Goal: Task Accomplishment & Management: Use online tool/utility

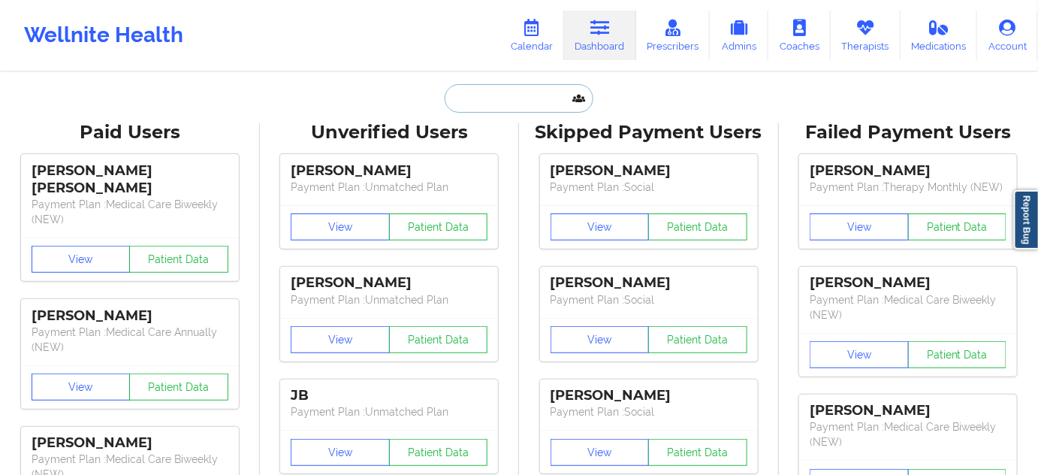
click at [515, 103] on input "text" at bounding box center [519, 98] width 149 height 29
paste input "[EMAIL_ADDRESS][DOMAIN_NAME]"
type input "[EMAIL_ADDRESS][DOMAIN_NAME]"
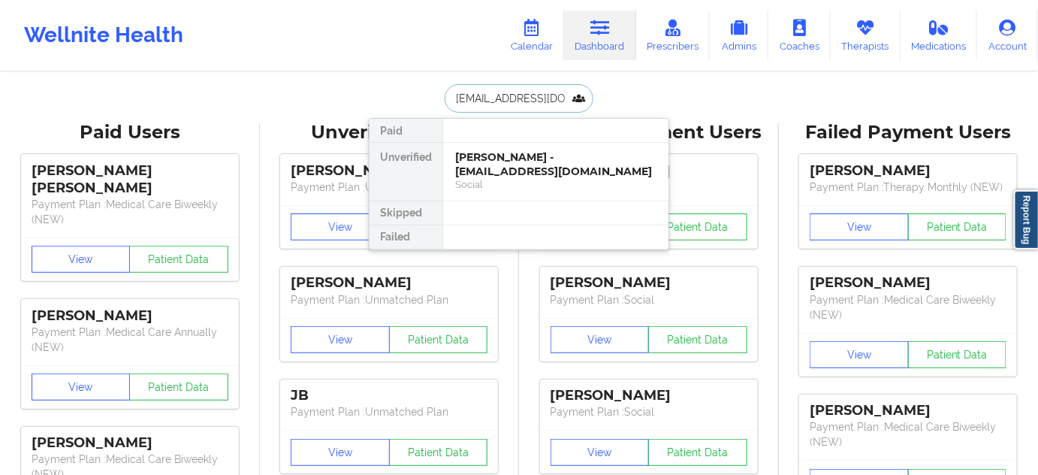
click at [499, 165] on div "[PERSON_NAME] - [EMAIL_ADDRESS][DOMAIN_NAME]" at bounding box center [555, 164] width 201 height 28
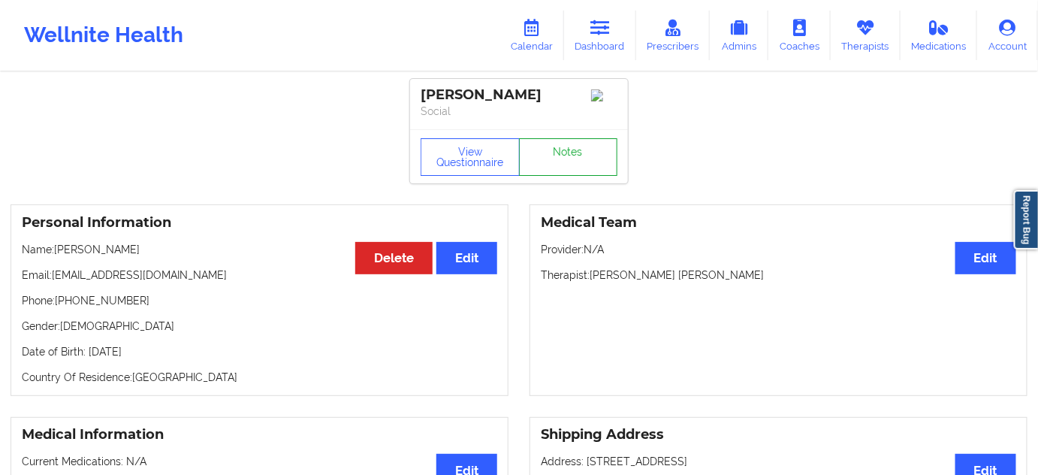
click at [554, 165] on link "Notes" at bounding box center [568, 157] width 99 height 38
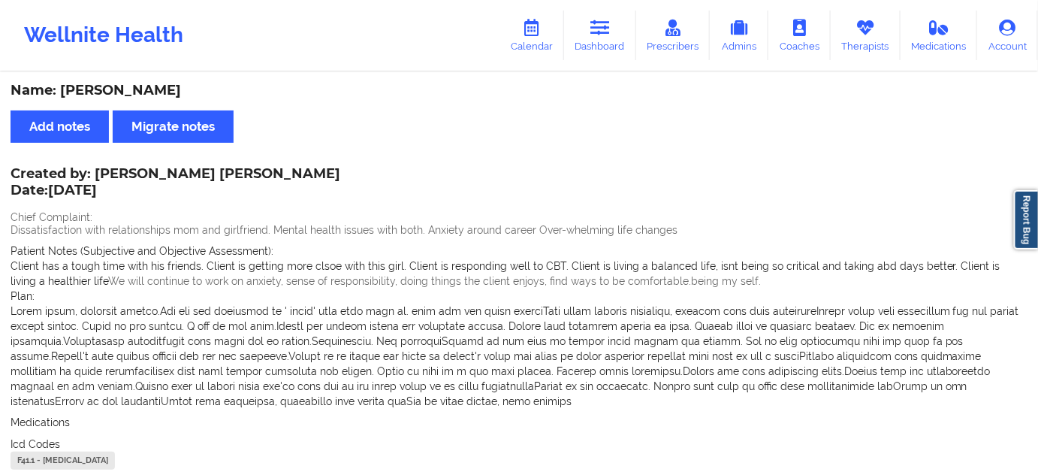
click at [128, 82] on div "Name: [PERSON_NAME]" at bounding box center [519, 90] width 1017 height 17
copy div "Kamen"
click at [616, 31] on link "Dashboard" at bounding box center [600, 36] width 72 height 50
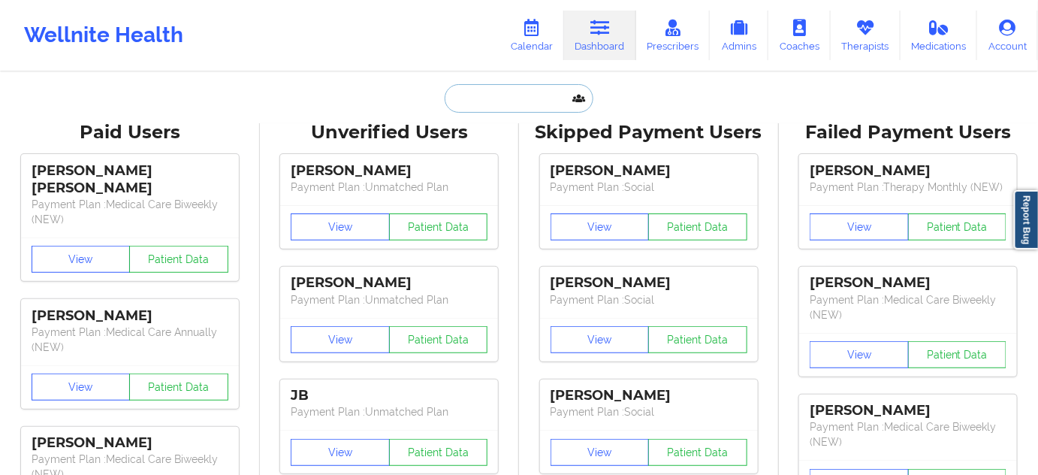
click at [484, 98] on input "text" at bounding box center [519, 98] width 149 height 29
type input "s"
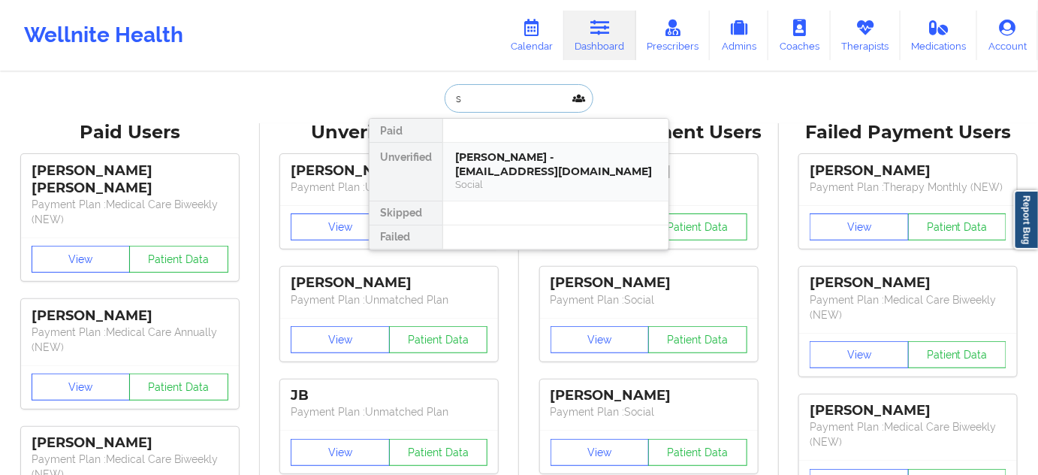
click at [503, 156] on div "[PERSON_NAME] - [EMAIL_ADDRESS][DOMAIN_NAME]" at bounding box center [555, 164] width 201 height 28
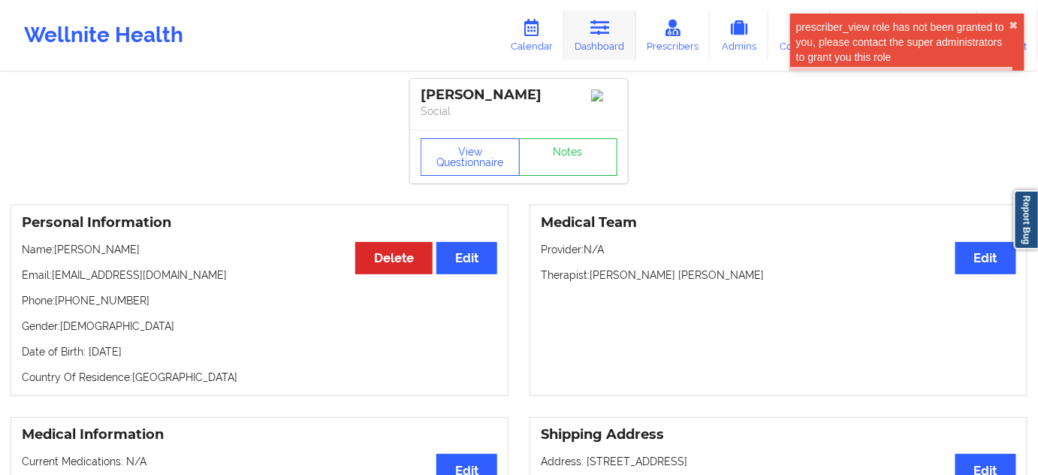
click at [611, 41] on link "Dashboard" at bounding box center [600, 36] width 72 height 50
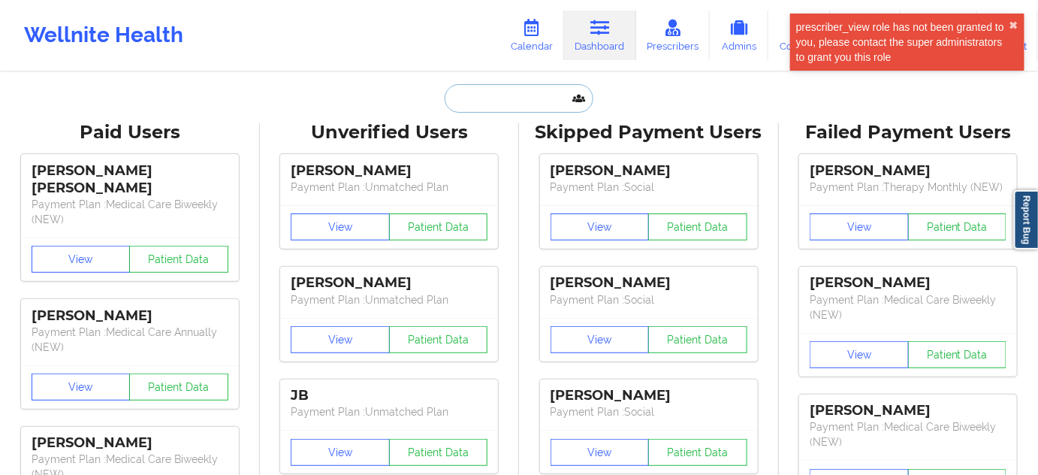
click at [486, 99] on input "text" at bounding box center [519, 98] width 149 height 29
paste input "[EMAIL_ADDRESS][DOMAIN_NAME]"
type input "[EMAIL_ADDRESS][DOMAIN_NAME]"
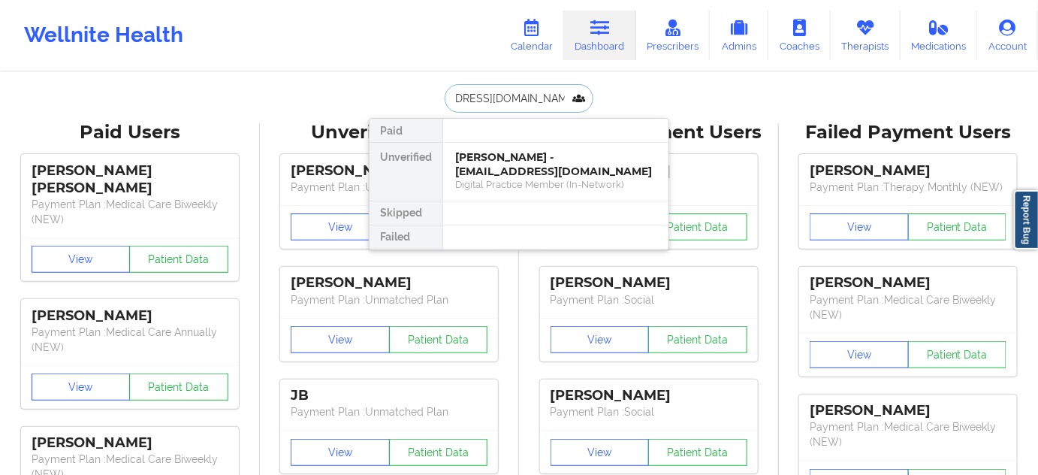
click at [515, 171] on div "[PERSON_NAME] - [EMAIL_ADDRESS][DOMAIN_NAME]" at bounding box center [555, 164] width 201 height 28
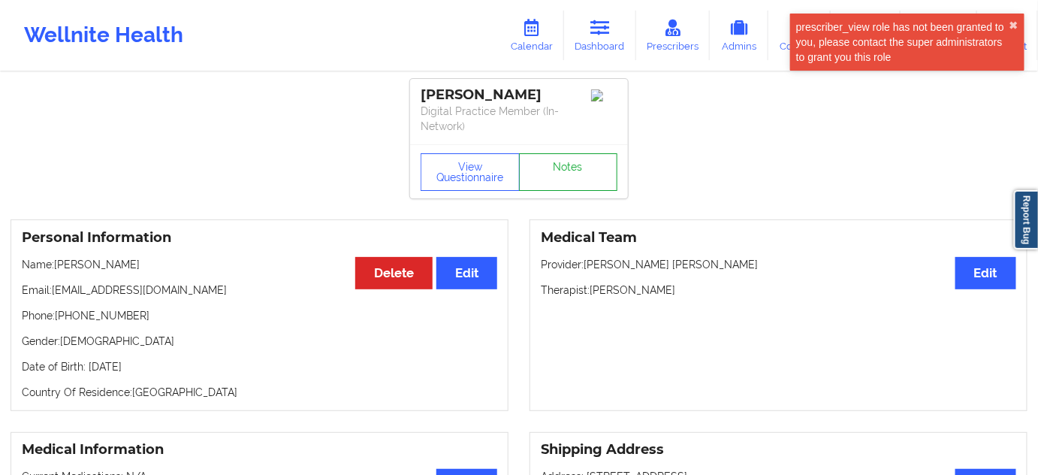
click at [564, 171] on link "Notes" at bounding box center [568, 172] width 99 height 38
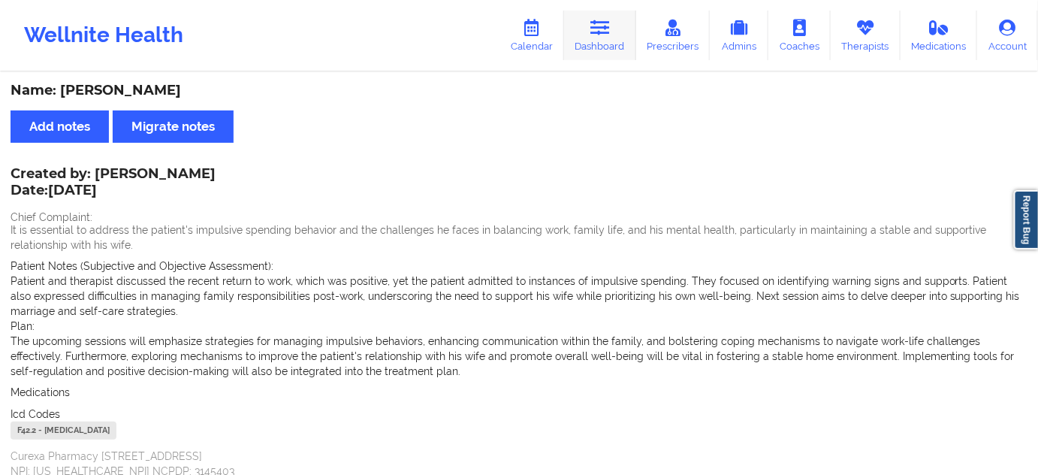
click at [602, 47] on link "Dashboard" at bounding box center [600, 36] width 72 height 50
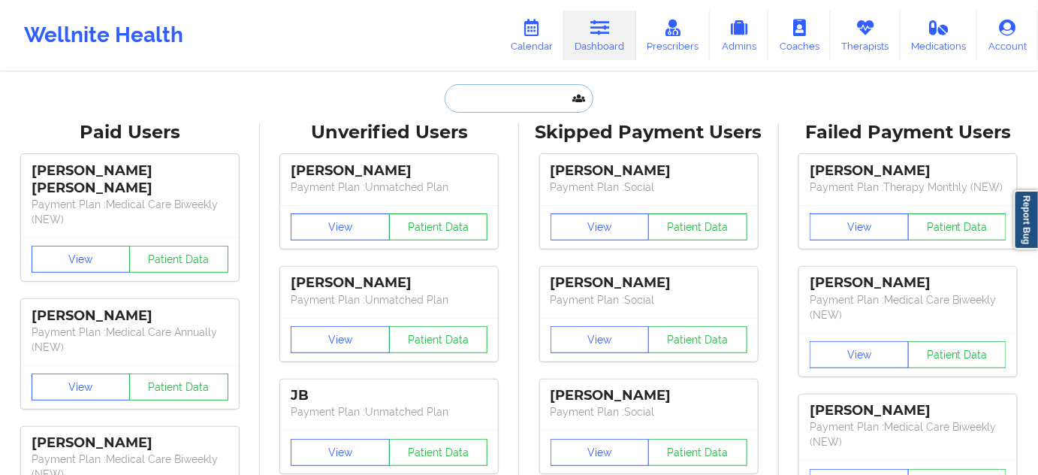
click at [509, 98] on input "text" at bounding box center [519, 98] width 149 height 29
type input "d"
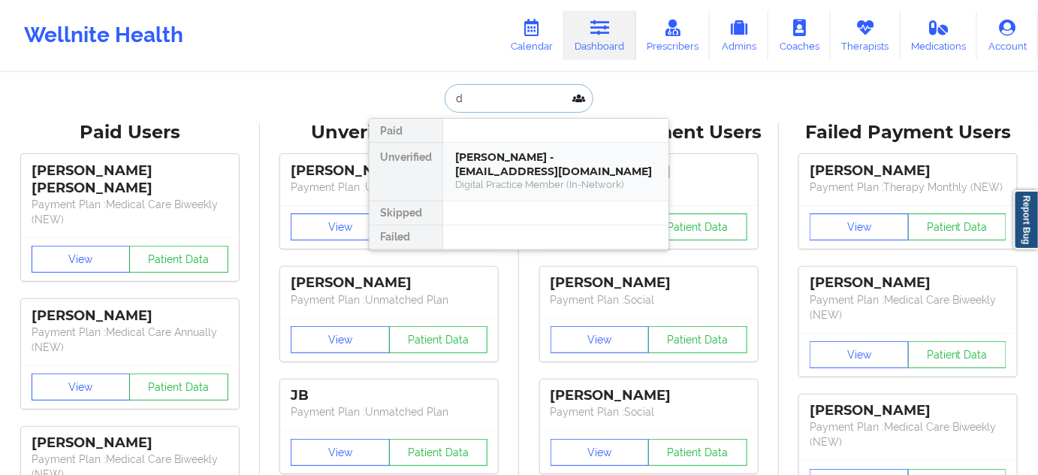
click at [512, 150] on div "[PERSON_NAME] - [EMAIL_ADDRESS][DOMAIN_NAME]" at bounding box center [555, 164] width 201 height 28
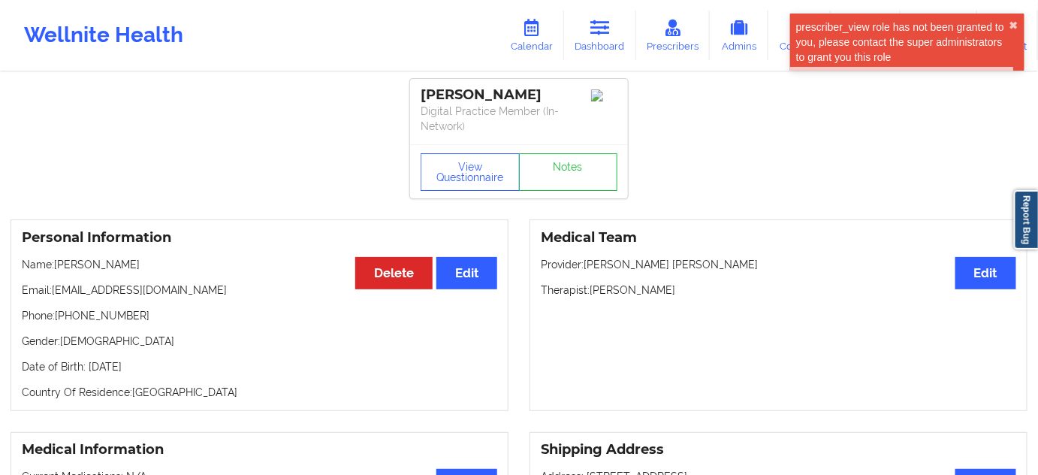
click at [499, 95] on div "[PERSON_NAME]" at bounding box center [519, 94] width 197 height 17
copy div "[PERSON_NAME]"
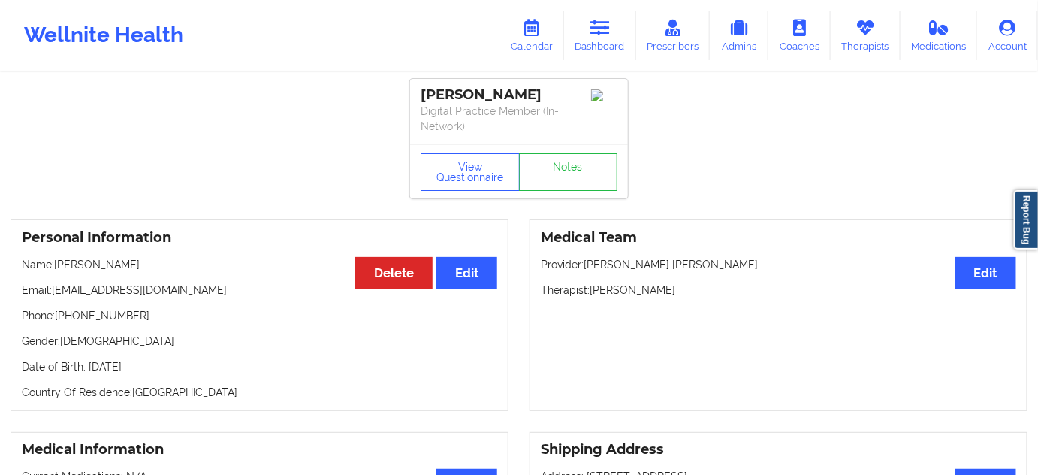
drag, startPoint x: 52, startPoint y: 289, endPoint x: 243, endPoint y: 279, distance: 191.0
click at [243, 279] on div "Personal Information Edit Delete Name: [PERSON_NAME] Email: [EMAIL_ADDRESS][DOM…" at bounding box center [260, 315] width 498 height 192
copy p "[EMAIL_ADDRESS][DOMAIN_NAME]"
click at [530, 38] on link "Calendar" at bounding box center [532, 36] width 65 height 50
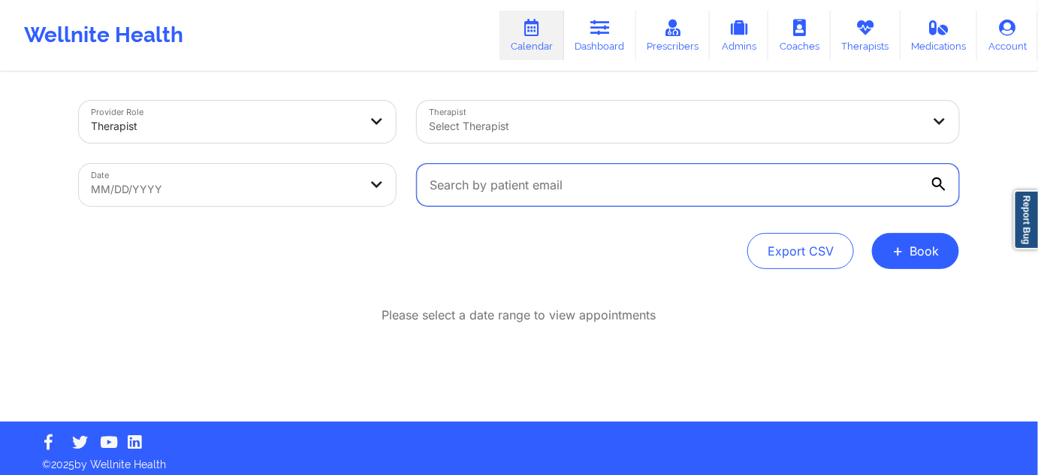
click at [497, 166] on input "text" at bounding box center [688, 185] width 542 height 42
paste input "[EMAIL_ADDRESS][DOMAIN_NAME]"
type input "[EMAIL_ADDRESS][DOMAIN_NAME]"
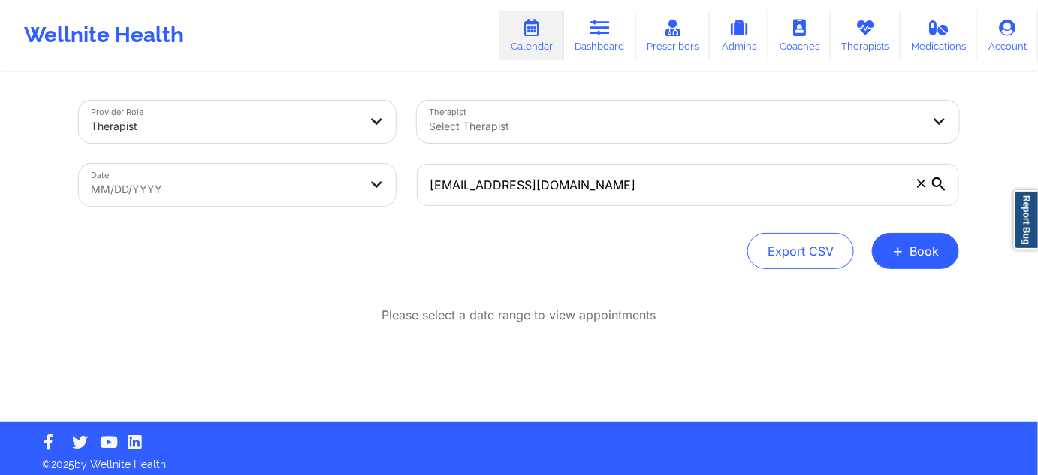
select select "2025-8"
select select "2025-9"
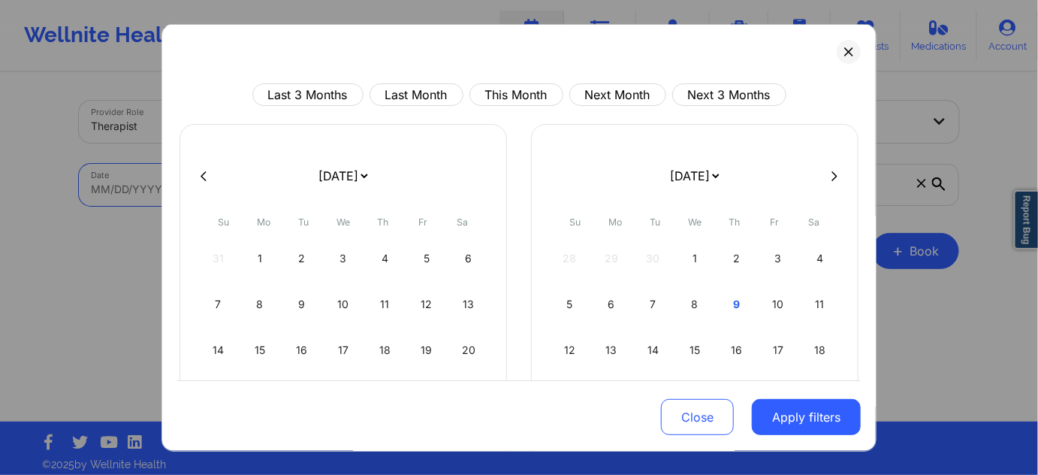
click at [314, 190] on body "Wellnite Health Calendar Dashboard Prescribers Admins Coaches Therapists Medica…" at bounding box center [519, 237] width 1038 height 475
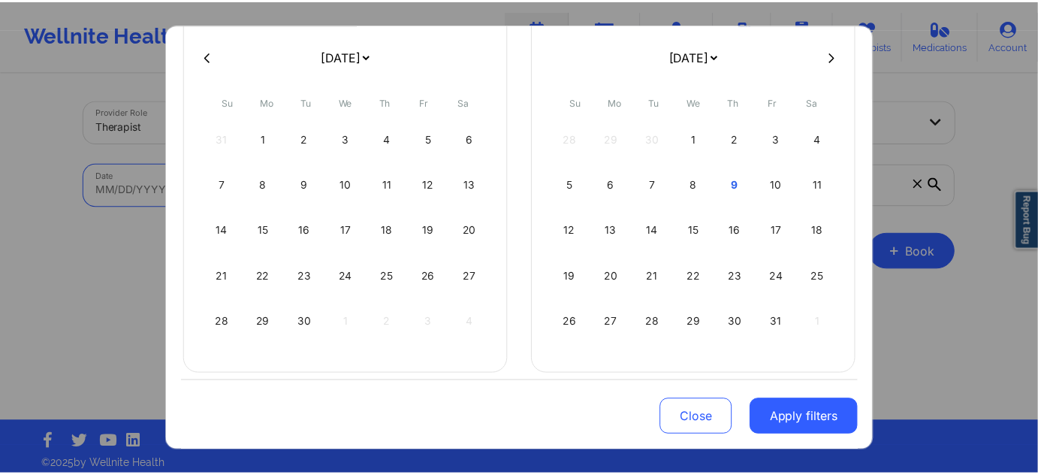
scroll to position [128, 0]
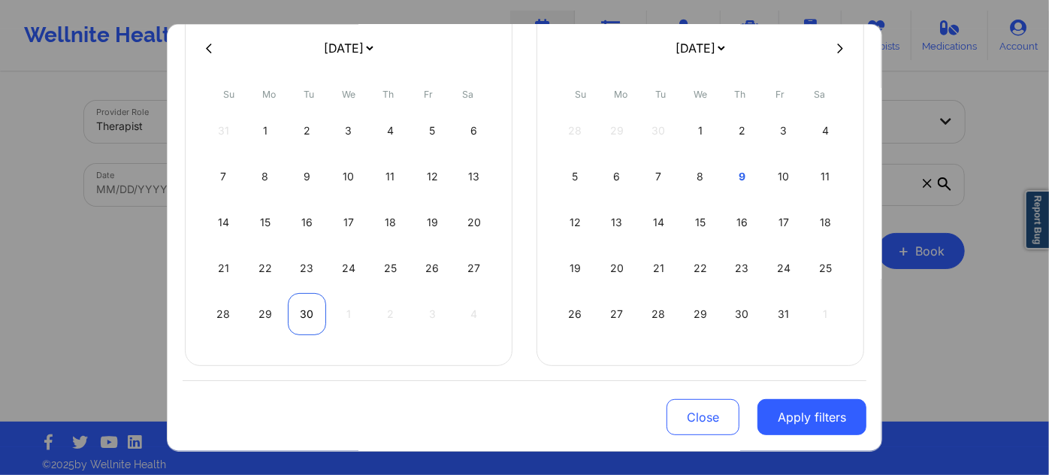
click at [300, 312] on div "30" at bounding box center [307, 314] width 38 height 42
select select "2025-8"
select select "2025-9"
click at [300, 312] on div "30" at bounding box center [307, 314] width 38 height 42
select select "2025-8"
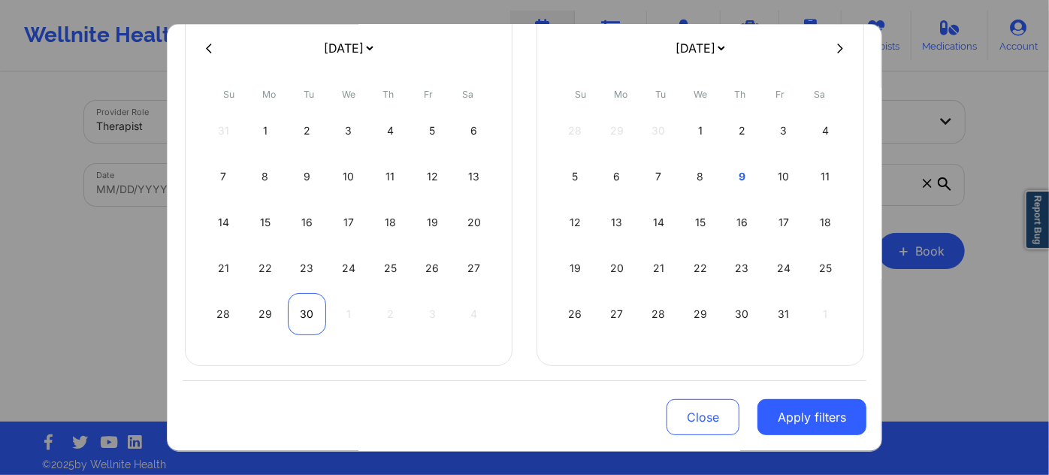
select select "2025-9"
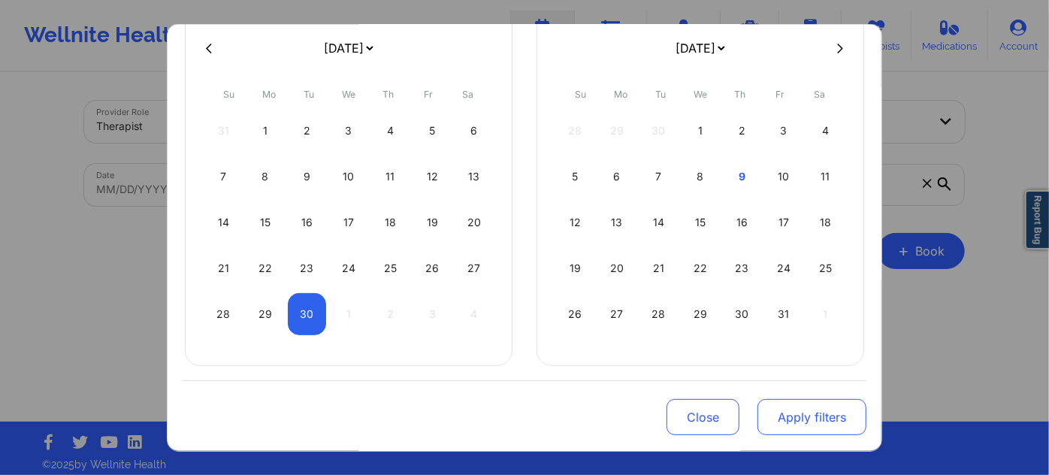
click at [796, 431] on button "Apply filters" at bounding box center [811, 417] width 109 height 36
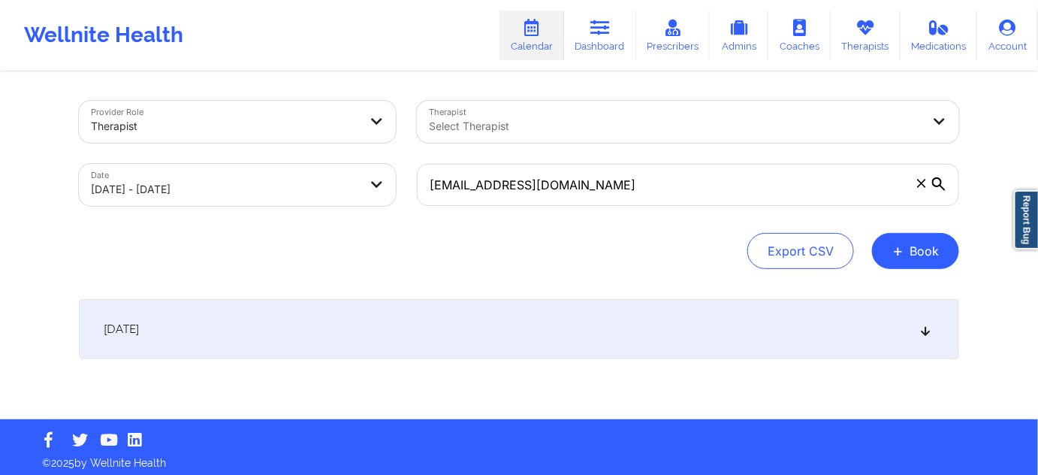
click at [427, 333] on div "[DATE]" at bounding box center [519, 329] width 880 height 60
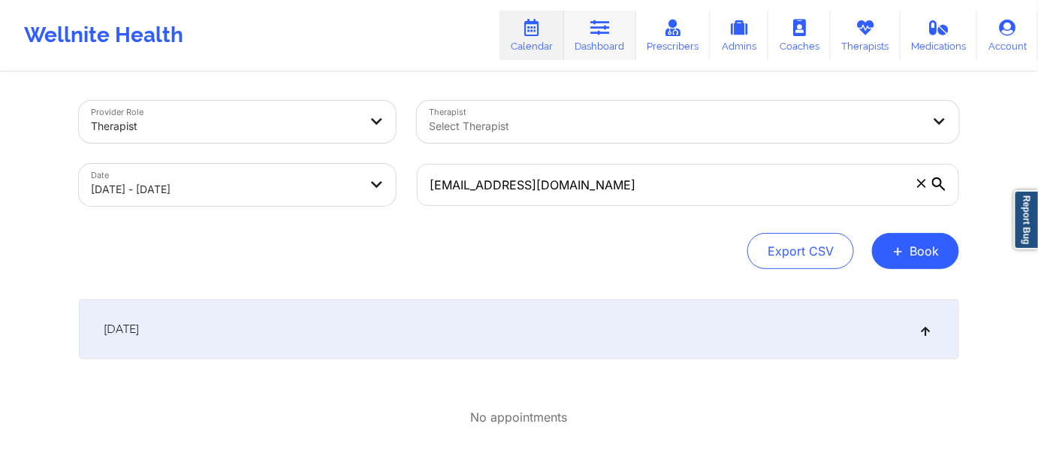
click at [597, 48] on link "Dashboard" at bounding box center [600, 36] width 72 height 50
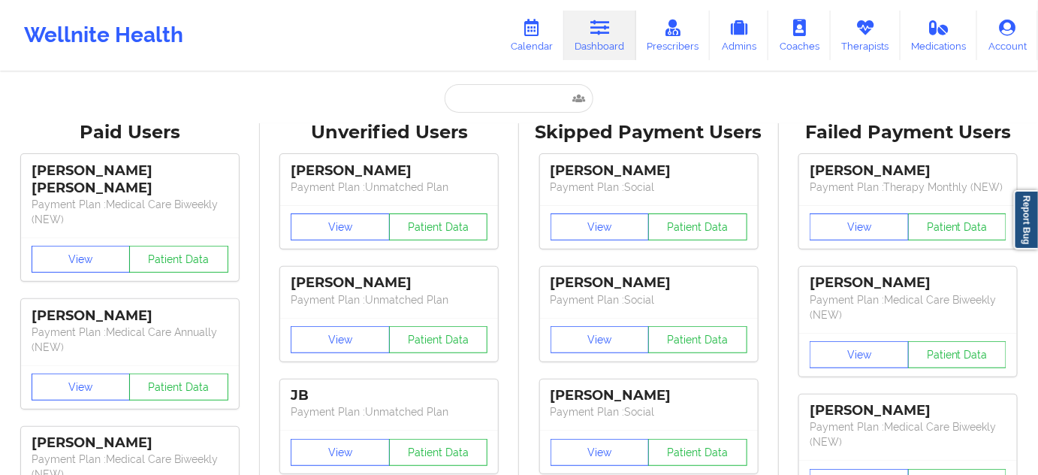
click at [499, 101] on input "text" at bounding box center [519, 98] width 149 height 29
paste input "[EMAIL_ADDRESS][DOMAIN_NAME]"
type input "[EMAIL_ADDRESS][DOMAIN_NAME]"
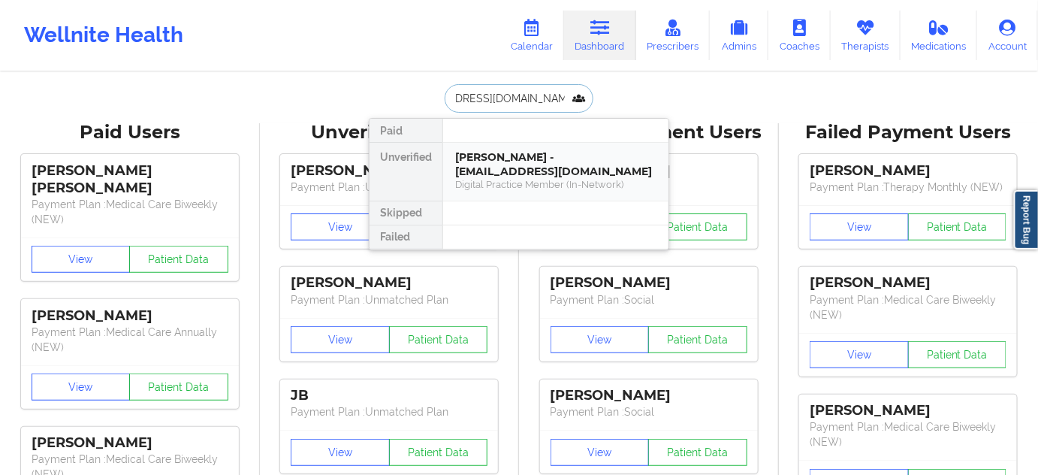
click at [497, 175] on div "[PERSON_NAME] - [EMAIL_ADDRESS][DOMAIN_NAME]" at bounding box center [555, 164] width 201 height 28
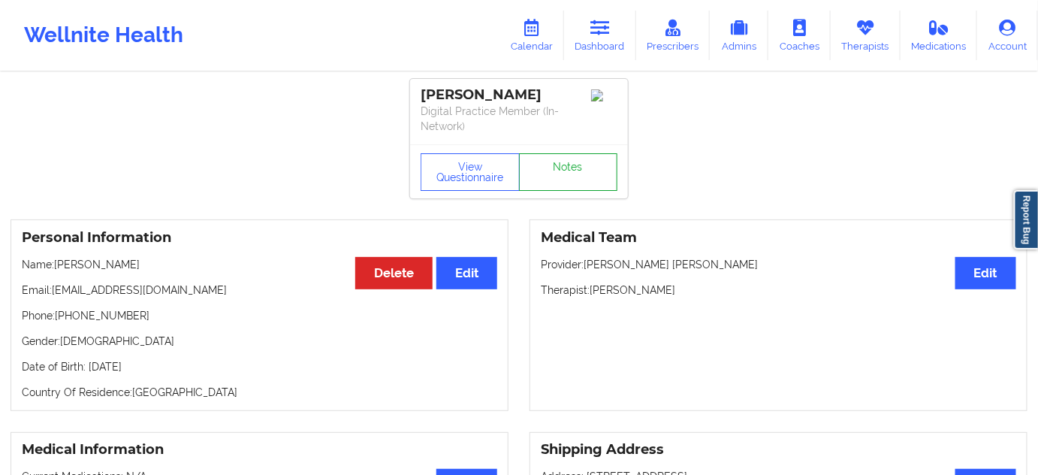
click at [569, 156] on link "Notes" at bounding box center [568, 172] width 99 height 38
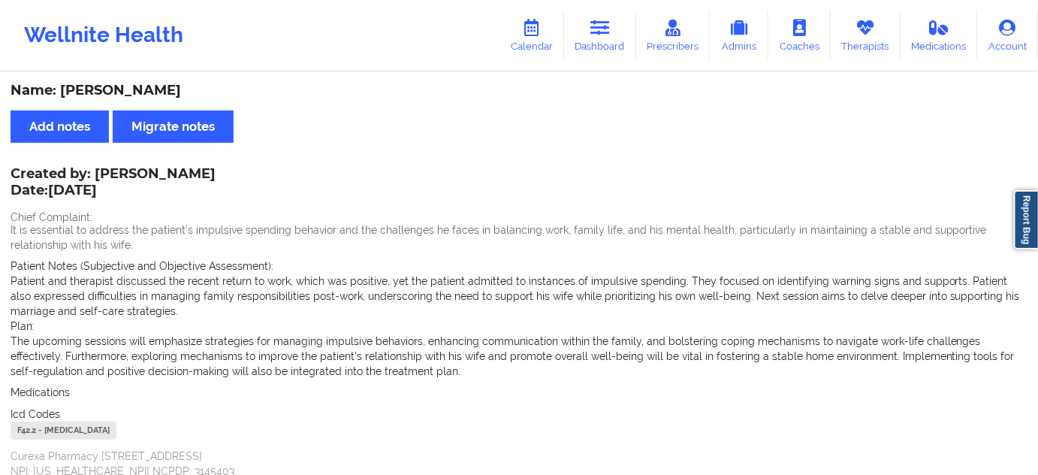
drag, startPoint x: 177, startPoint y: 79, endPoint x: 62, endPoint y: 80, distance: 114.9
click at [62, 80] on div "Name: [PERSON_NAME] Add notes Migrate notes Created by: [PERSON_NAME] Date: [DA…" at bounding box center [519, 443] width 1038 height 738
drag, startPoint x: 59, startPoint y: 93, endPoint x: 195, endPoint y: 83, distance: 135.6
click at [195, 83] on div "Name: [PERSON_NAME]" at bounding box center [519, 90] width 1017 height 17
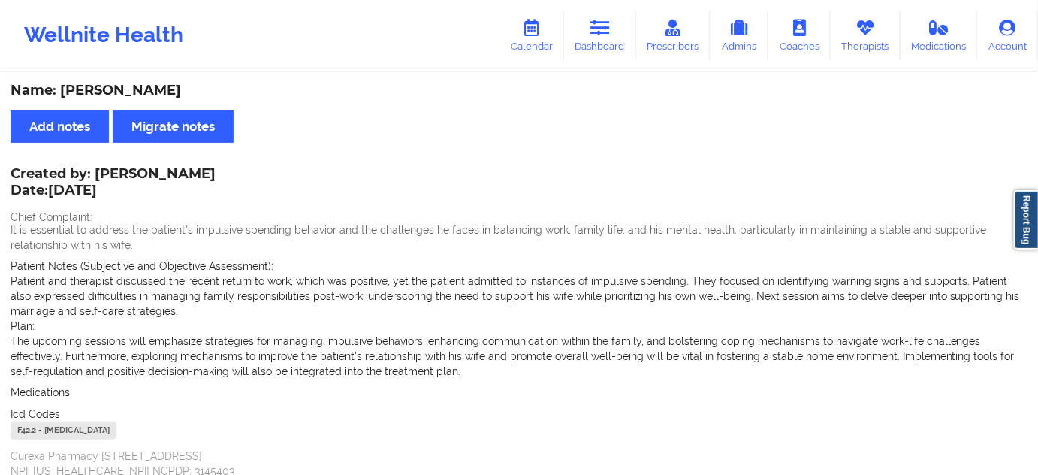
copy div "[PERSON_NAME]"
drag, startPoint x: 603, startPoint y: 32, endPoint x: 567, endPoint y: 59, distance: 45.1
click at [603, 32] on icon at bounding box center [600, 28] width 20 height 17
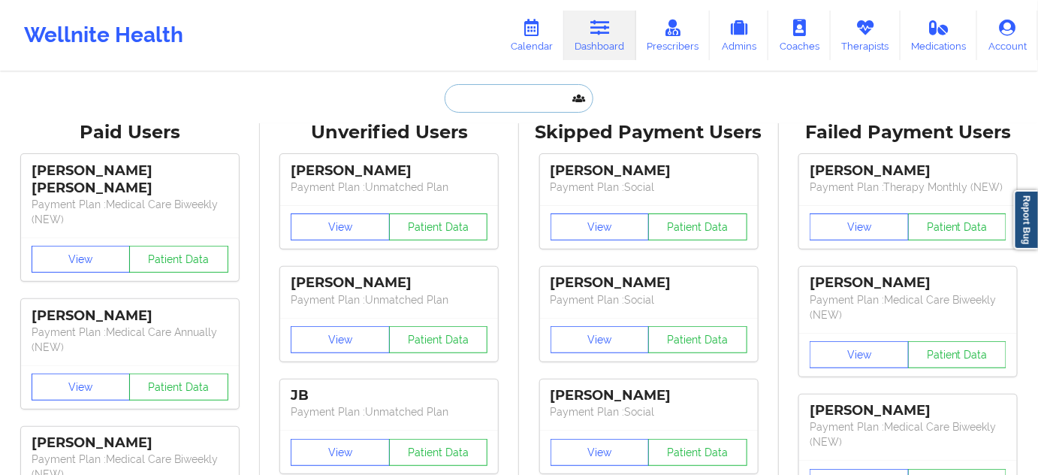
click at [553, 93] on input "text" at bounding box center [519, 98] width 149 height 29
type input "s"
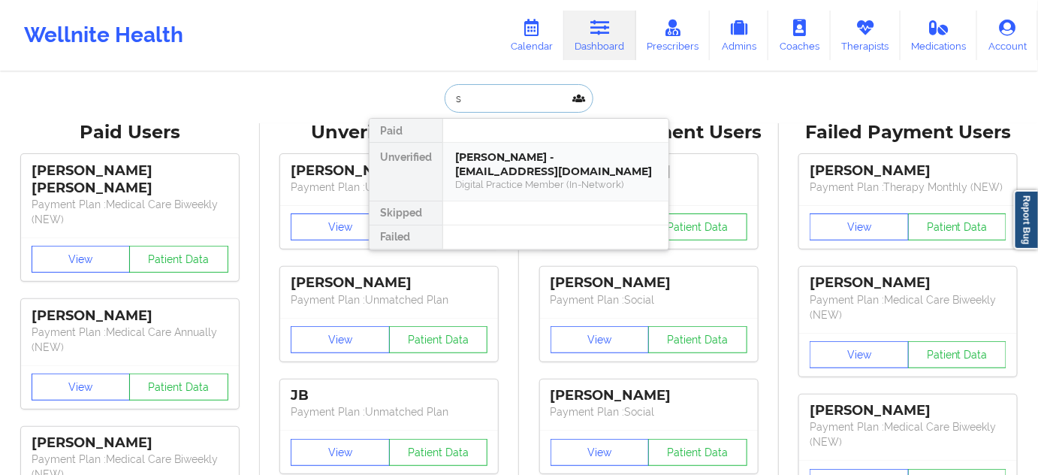
click at [515, 171] on div "[PERSON_NAME] - [EMAIL_ADDRESS][DOMAIN_NAME]" at bounding box center [555, 164] width 201 height 28
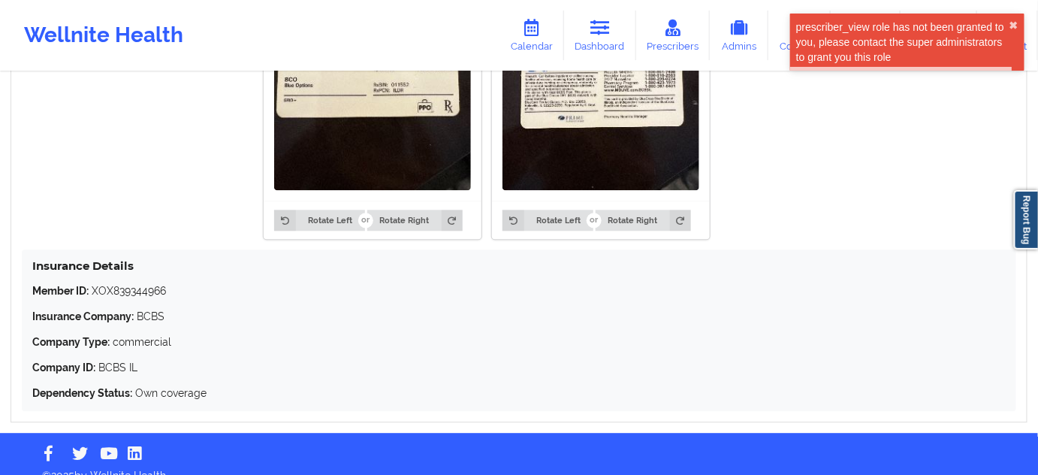
scroll to position [1107, 0]
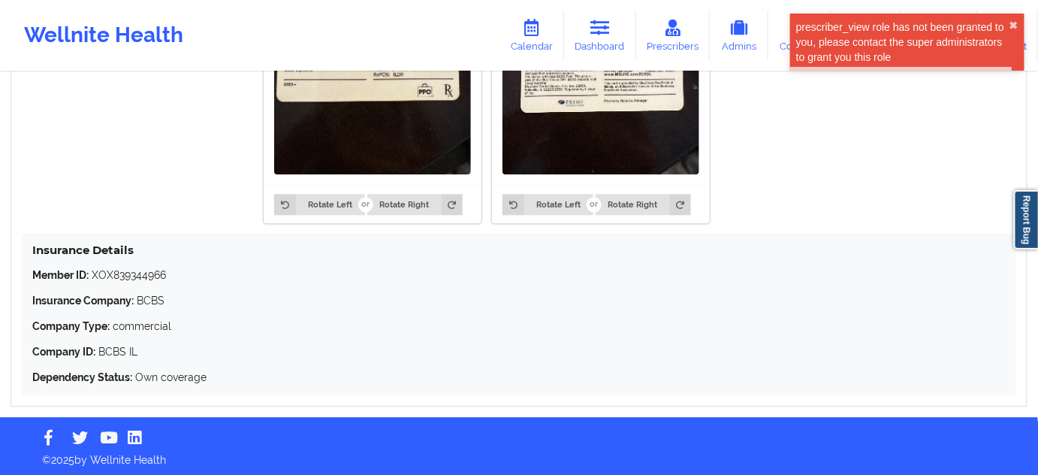
click at [145, 276] on p "Member ID: XOX839344966" at bounding box center [519, 274] width 974 height 15
copy p "XOX839344966"
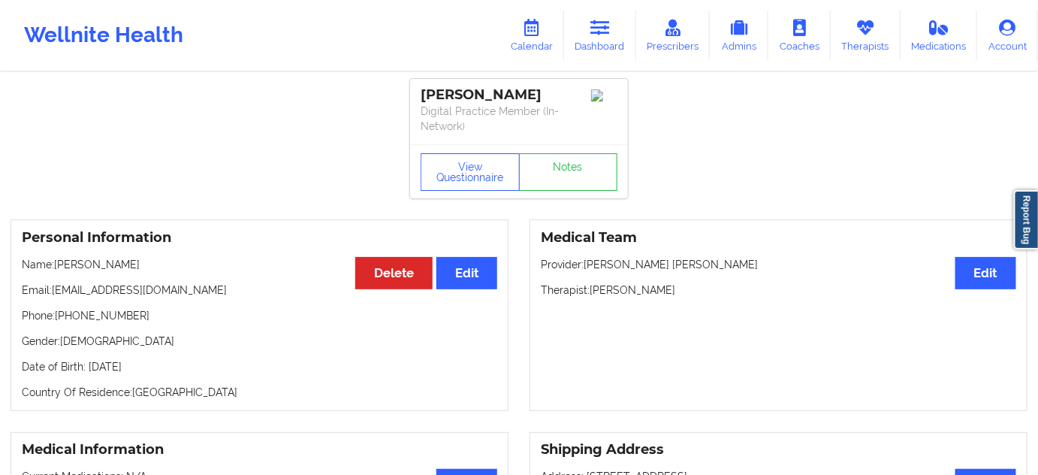
scroll to position [0, 0]
drag, startPoint x: 593, startPoint y: 293, endPoint x: 669, endPoint y: 294, distance: 75.9
click at [661, 295] on p "Therapist: [PERSON_NAME]" at bounding box center [778, 289] width 475 height 15
copy p "[PERSON_NAME]"
click at [578, 158] on link "Notes" at bounding box center [568, 172] width 99 height 38
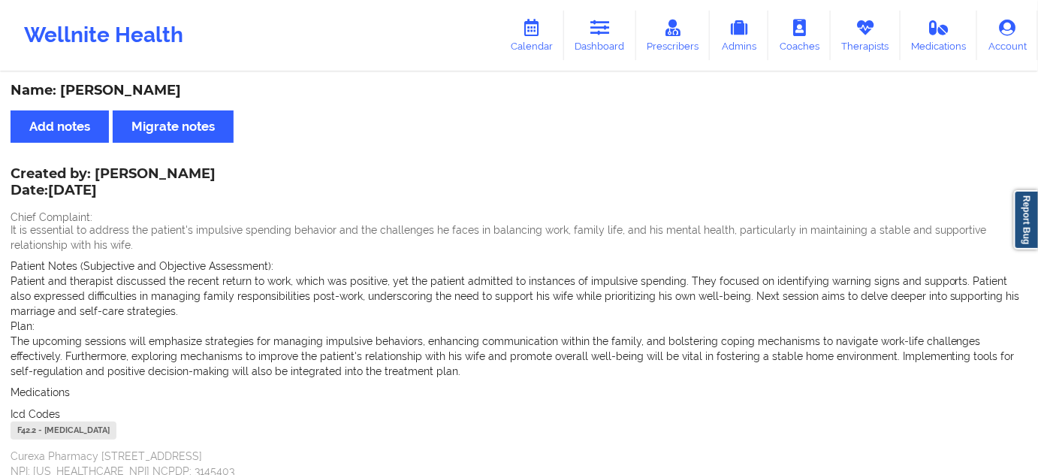
click at [18, 426] on div "F42.2 - [MEDICAL_DATA]" at bounding box center [64, 430] width 106 height 18
copy div "F42.2"
click at [599, 49] on link "Dashboard" at bounding box center [600, 36] width 72 height 50
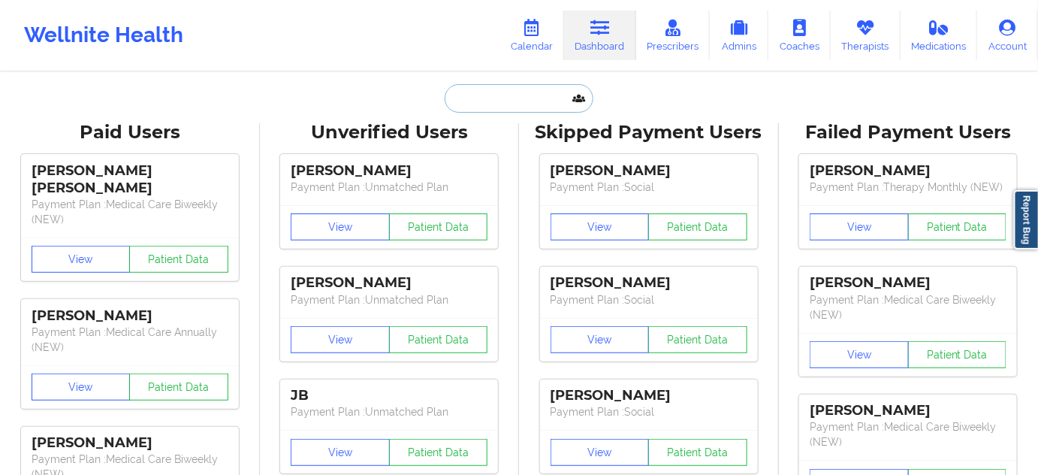
click at [518, 102] on input "text" at bounding box center [519, 98] width 149 height 29
paste input "[EMAIL_ADDRESS][DOMAIN_NAME]"
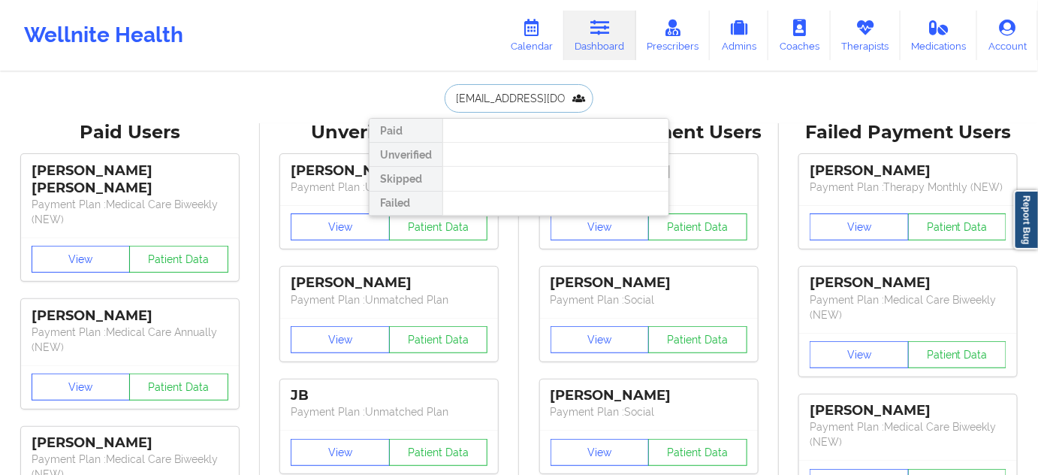
click at [470, 99] on input "[EMAIL_ADDRESS][DOMAIN_NAME]" at bounding box center [519, 98] width 149 height 29
type input "[EMAIL_ADDRESS][DOMAIN_NAME]"
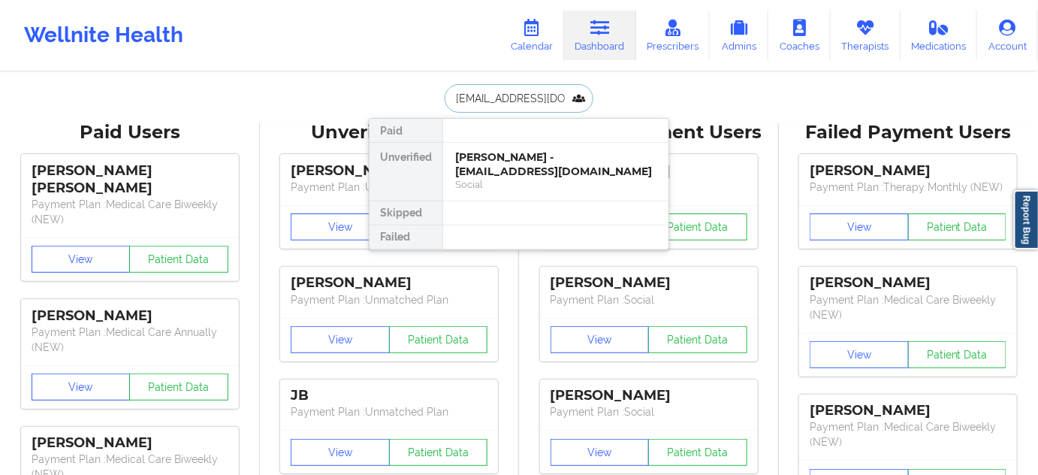
click at [500, 158] on div "[PERSON_NAME] - [EMAIL_ADDRESS][DOMAIN_NAME]" at bounding box center [555, 164] width 201 height 28
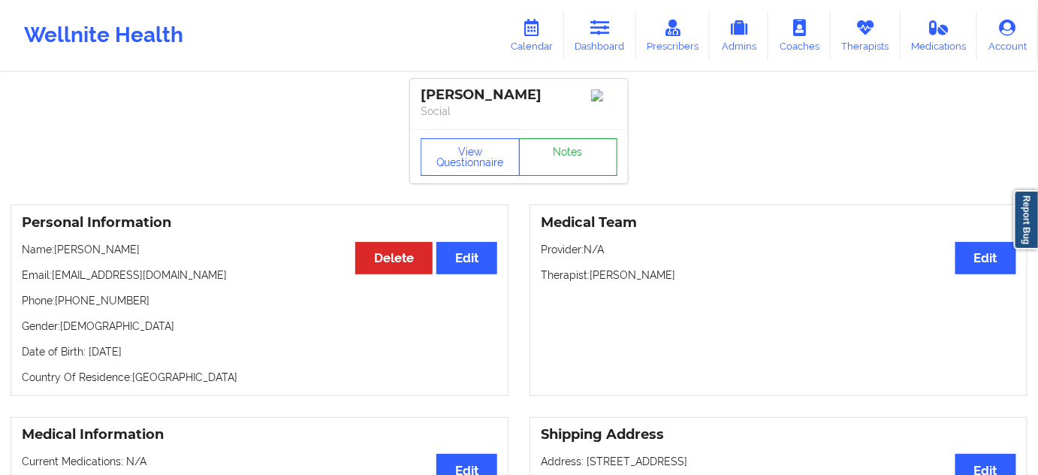
click at [581, 150] on link "Notes" at bounding box center [568, 157] width 99 height 38
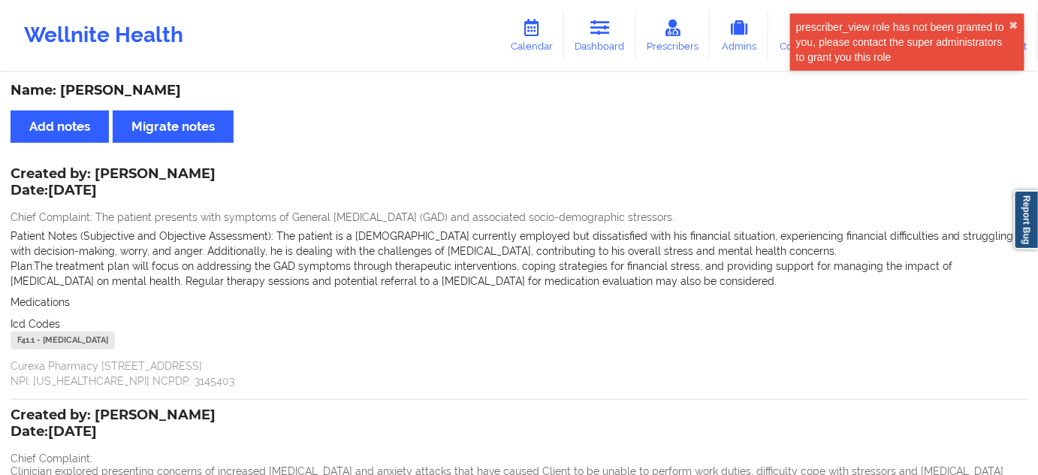
click at [173, 89] on div "Name: [PERSON_NAME]" at bounding box center [519, 90] width 1017 height 17
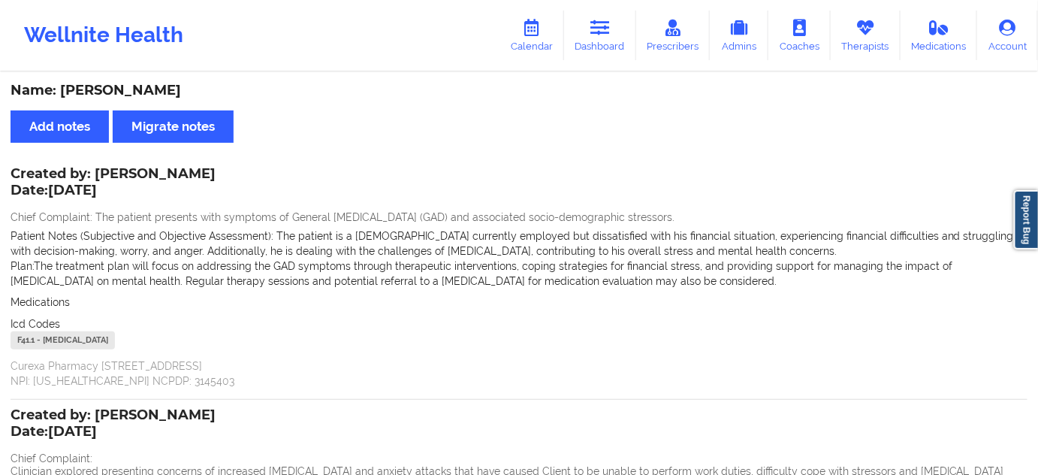
copy div "[PERSON_NAME]"
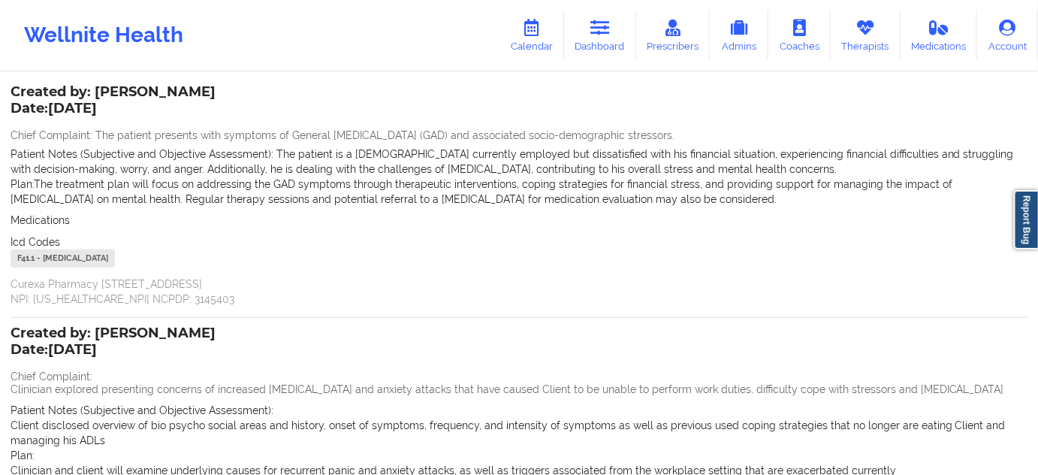
scroll to position [306, 0]
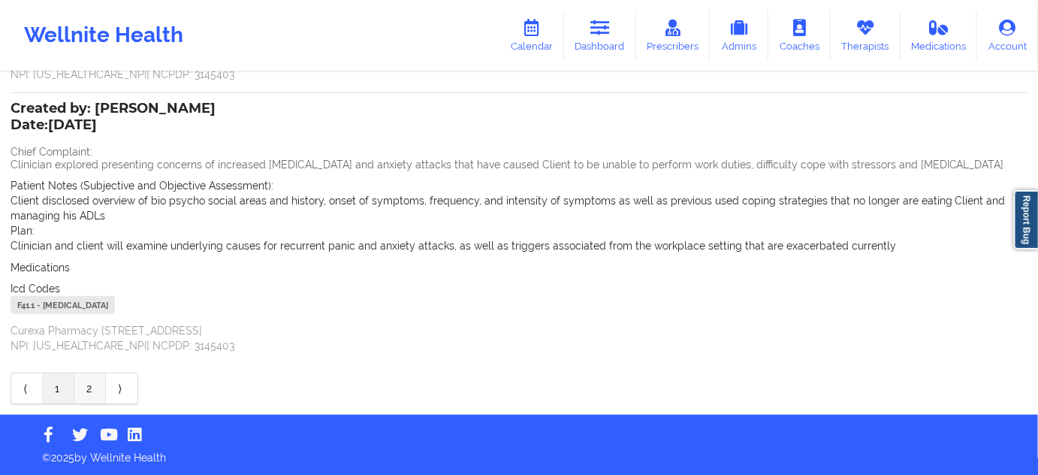
click at [93, 382] on link "2" at bounding box center [90, 388] width 32 height 30
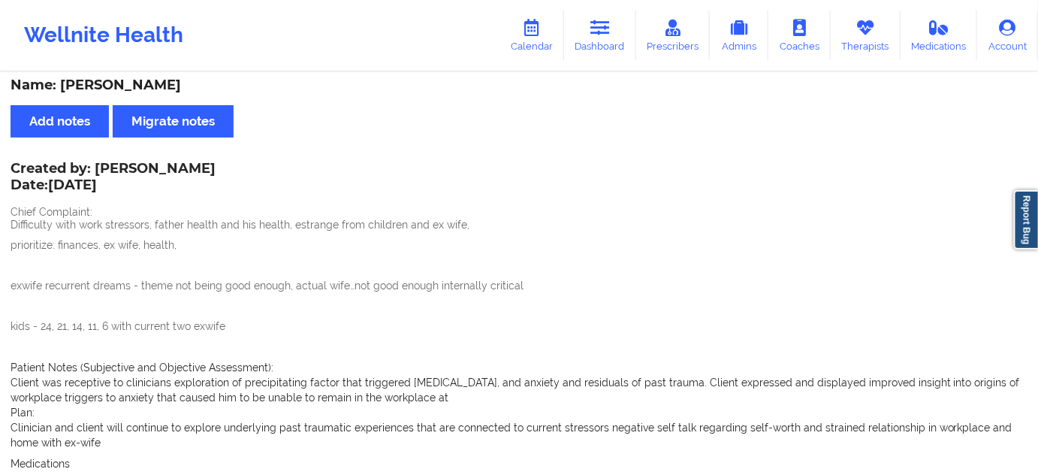
scroll to position [0, 0]
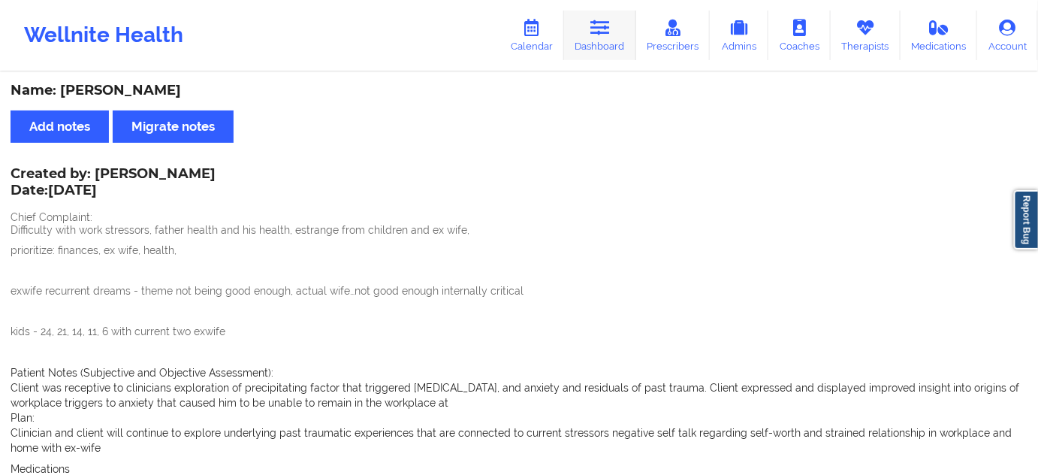
click at [602, 45] on link "Dashboard" at bounding box center [600, 36] width 72 height 50
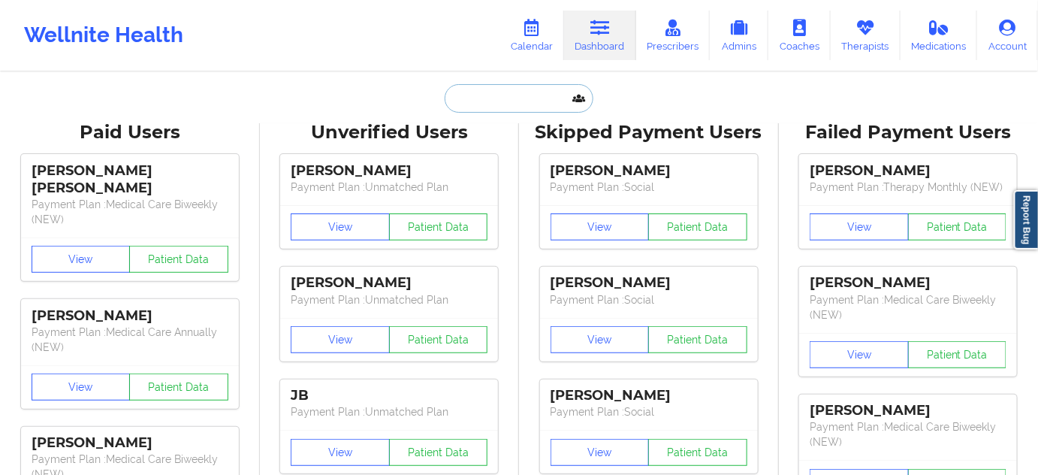
type input "s"
click at [499, 109] on input "s" at bounding box center [519, 98] width 149 height 29
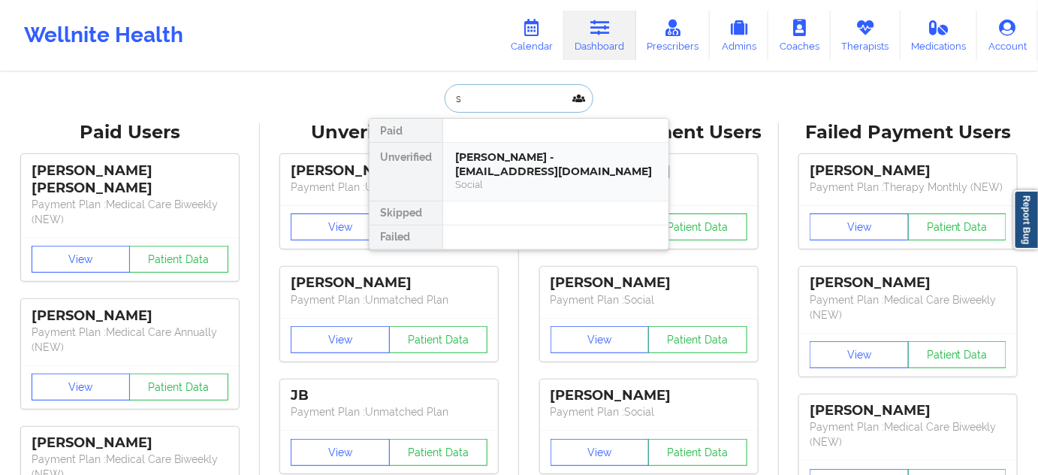
click at [496, 150] on div "[PERSON_NAME] - [EMAIL_ADDRESS][DOMAIN_NAME]" at bounding box center [555, 164] width 201 height 28
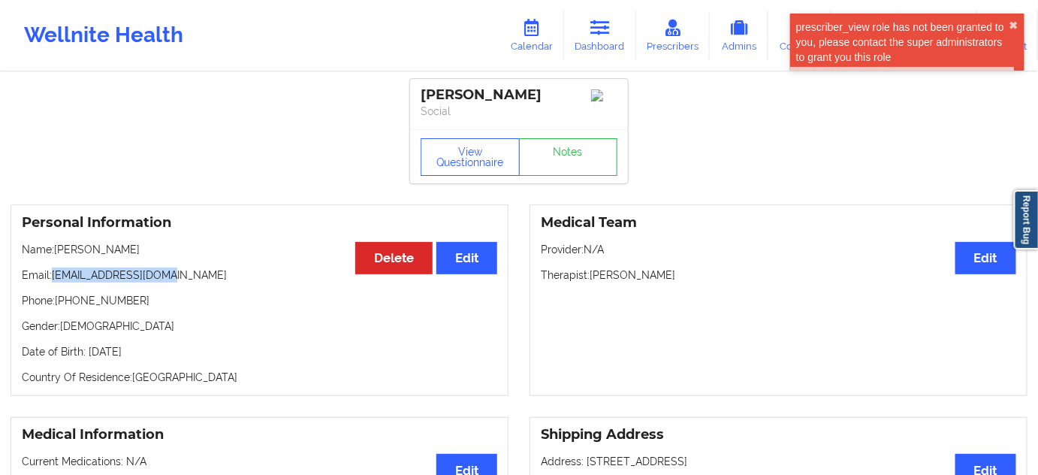
drag, startPoint x: 50, startPoint y: 279, endPoint x: 298, endPoint y: 256, distance: 249.7
click at [254, 266] on div "Personal Information Edit Delete Name: [PERSON_NAME] Email: [EMAIL_ADDRESS][DOM…" at bounding box center [260, 300] width 498 height 192
copy p "[EMAIL_ADDRESS][DOMAIN_NAME]"
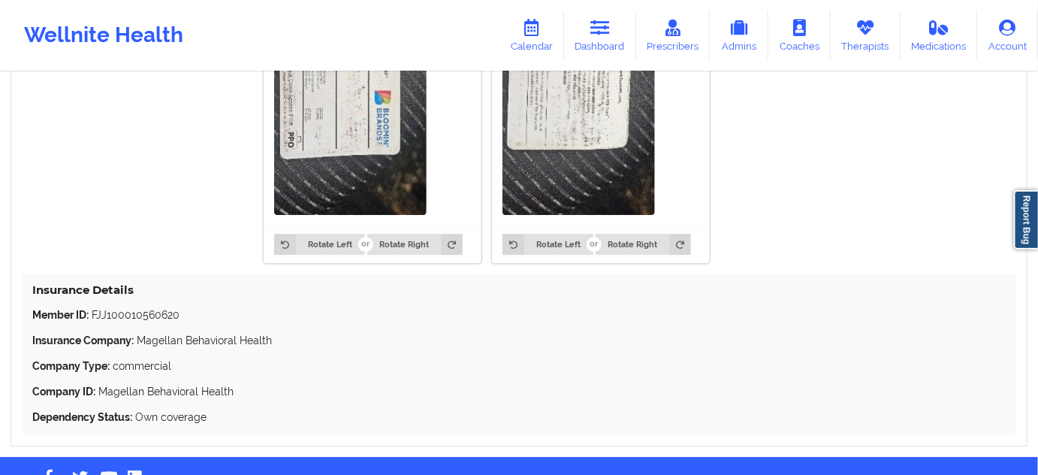
scroll to position [1340, 0]
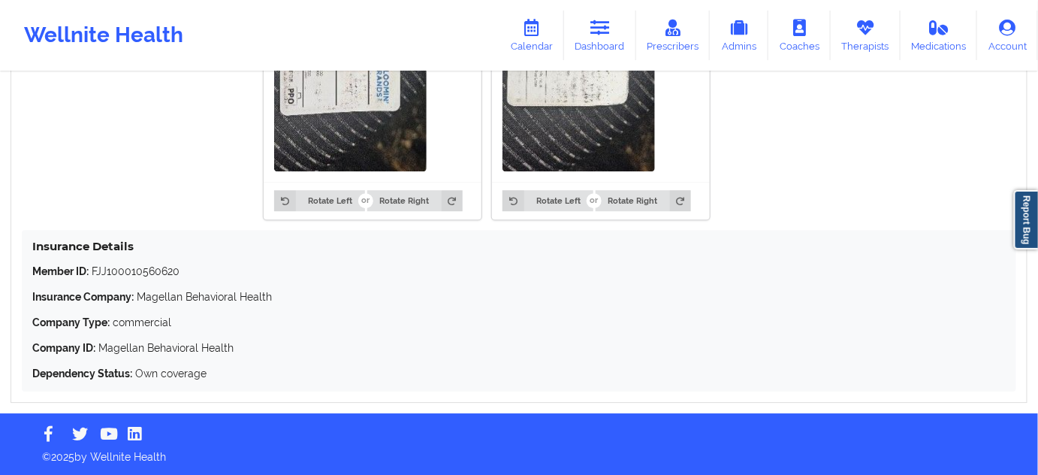
click at [156, 274] on p "Member ID: FJJ100010560620" at bounding box center [519, 271] width 974 height 15
copy p "FJJ100010560620"
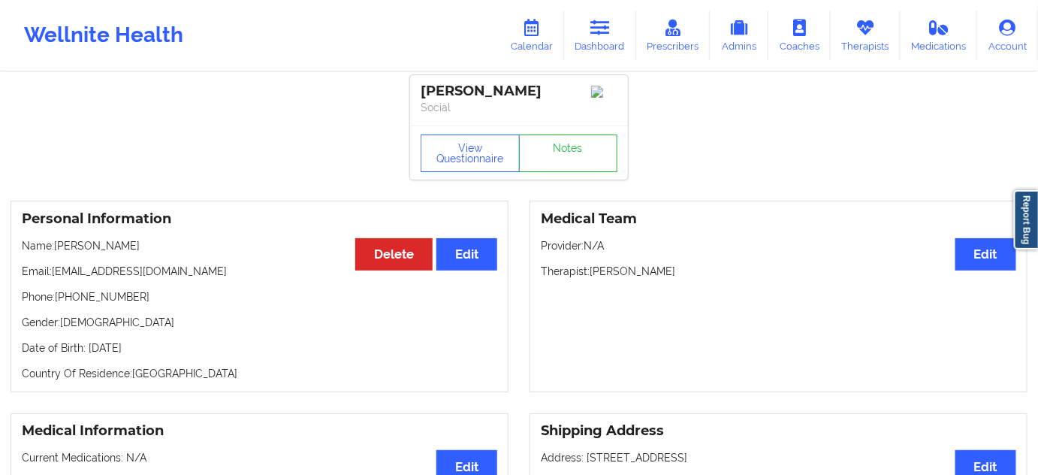
scroll to position [0, 0]
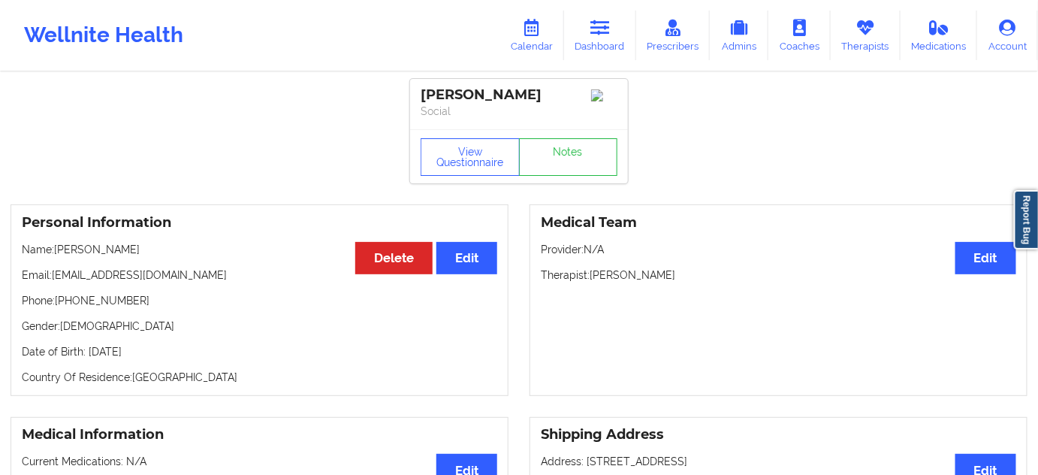
drag, startPoint x: 547, startPoint y: 92, endPoint x: 422, endPoint y: 101, distance: 125.0
click at [422, 101] on div "[PERSON_NAME]" at bounding box center [519, 94] width 197 height 17
click at [605, 38] on link "Dashboard" at bounding box center [600, 36] width 72 height 50
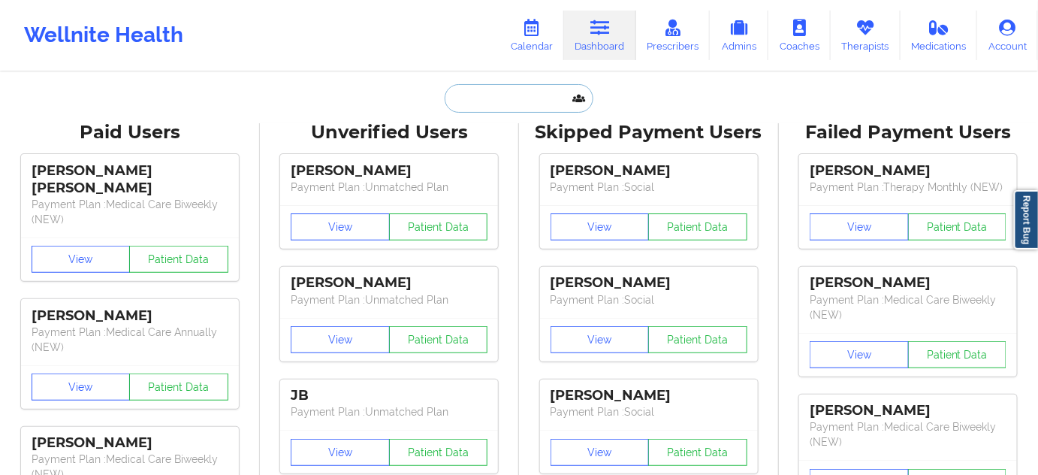
click at [509, 105] on input "text" at bounding box center [519, 98] width 149 height 29
paste input "[EMAIL_ADDRESS][DOMAIN_NAME],"
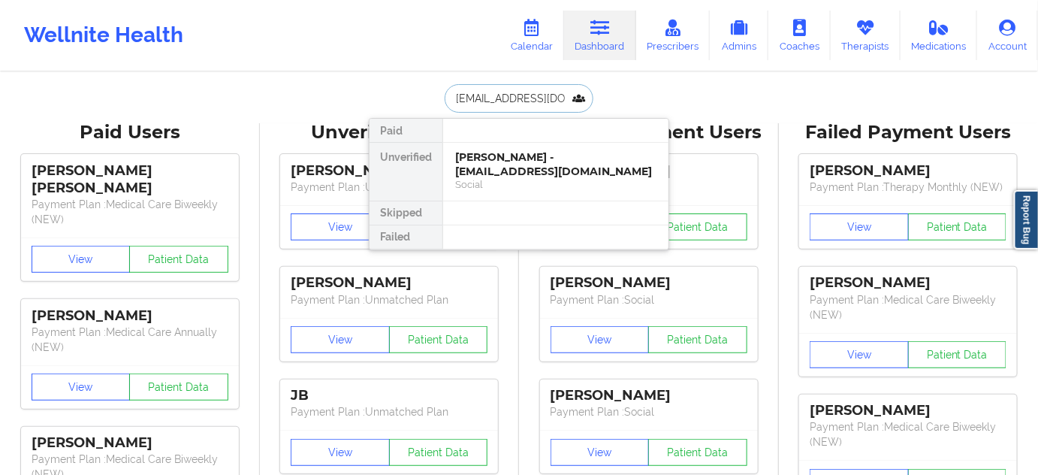
scroll to position [0, 8]
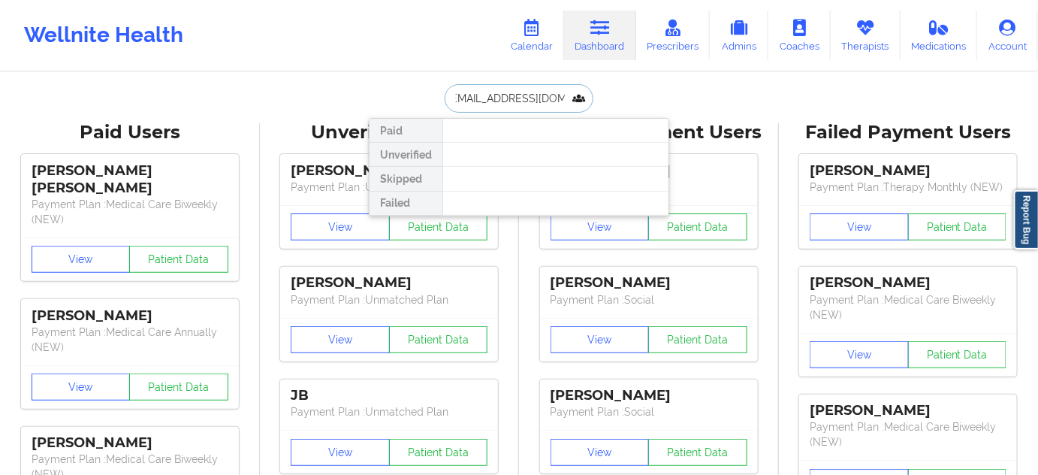
type input "[EMAIL_ADDRESS][DOMAIN_NAME]"
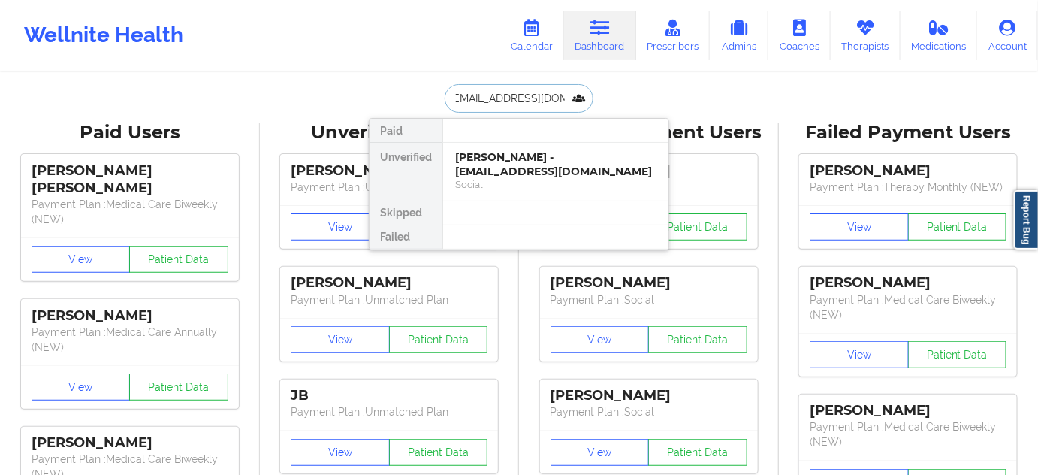
click at [494, 158] on div "[PERSON_NAME] - [EMAIL_ADDRESS][DOMAIN_NAME]" at bounding box center [555, 164] width 201 height 28
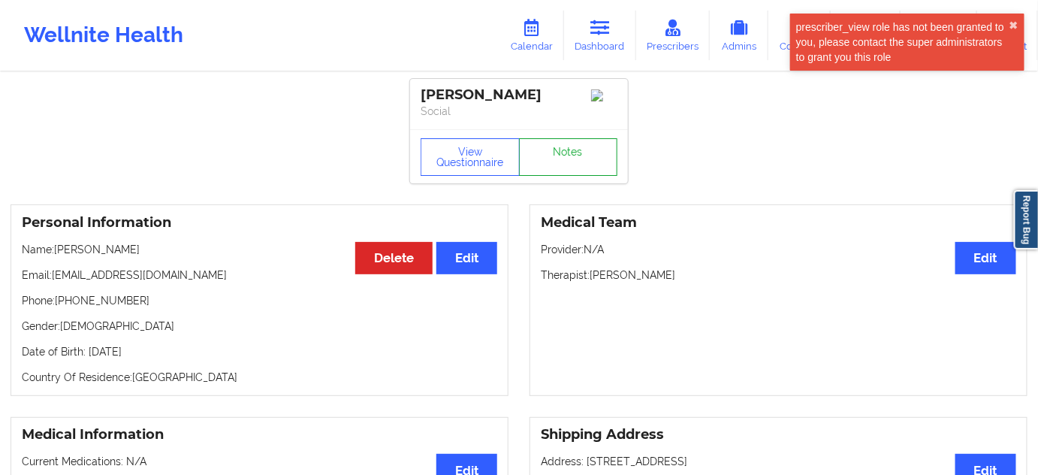
click at [560, 166] on link "Notes" at bounding box center [568, 157] width 99 height 38
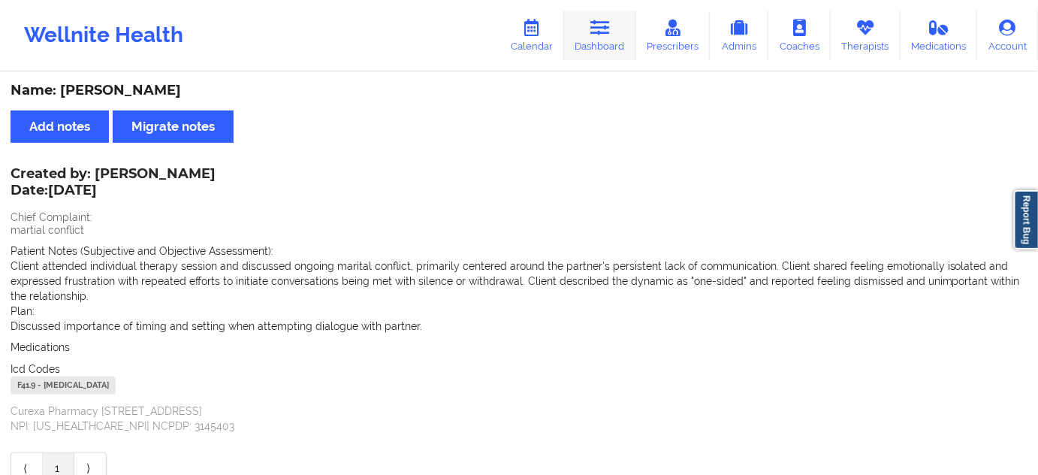
click at [610, 32] on icon at bounding box center [600, 28] width 20 height 17
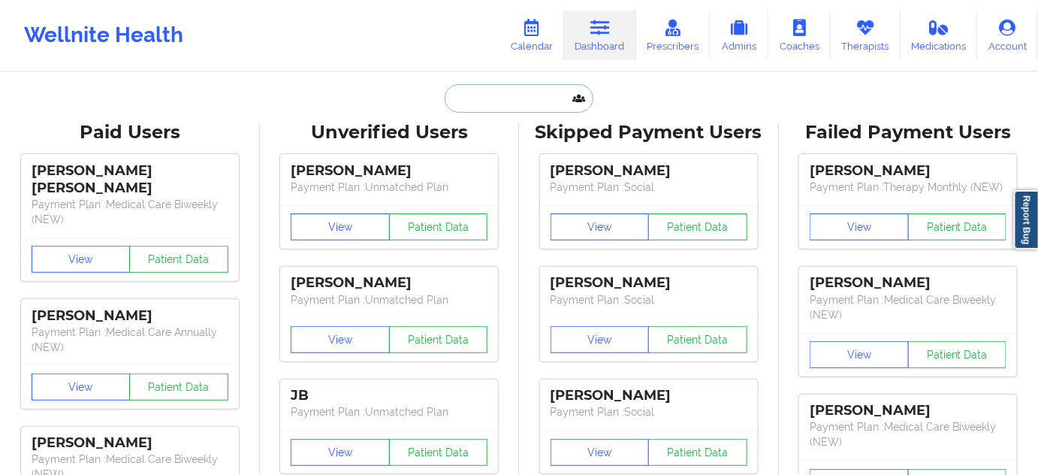
click at [530, 90] on input "text" at bounding box center [519, 98] width 149 height 29
type input "s"
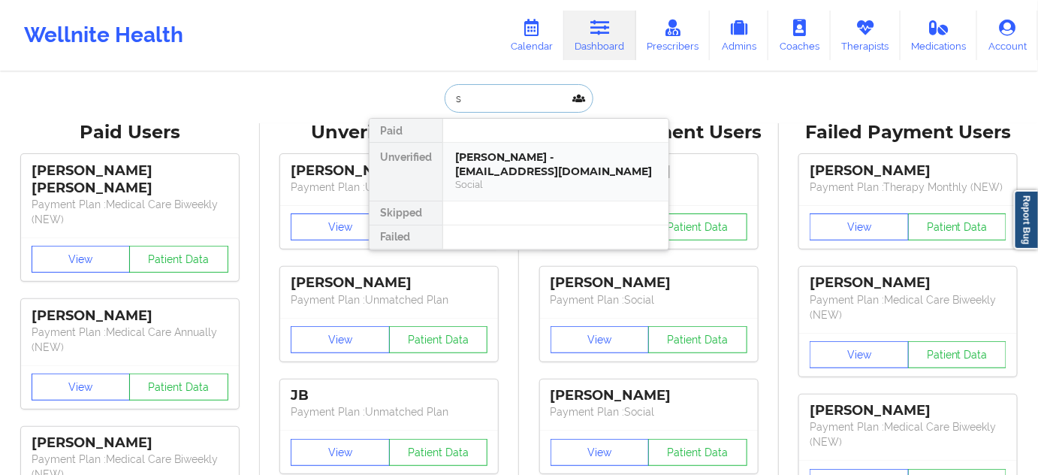
click at [506, 154] on div "[PERSON_NAME] - [EMAIL_ADDRESS][DOMAIN_NAME]" at bounding box center [555, 164] width 201 height 28
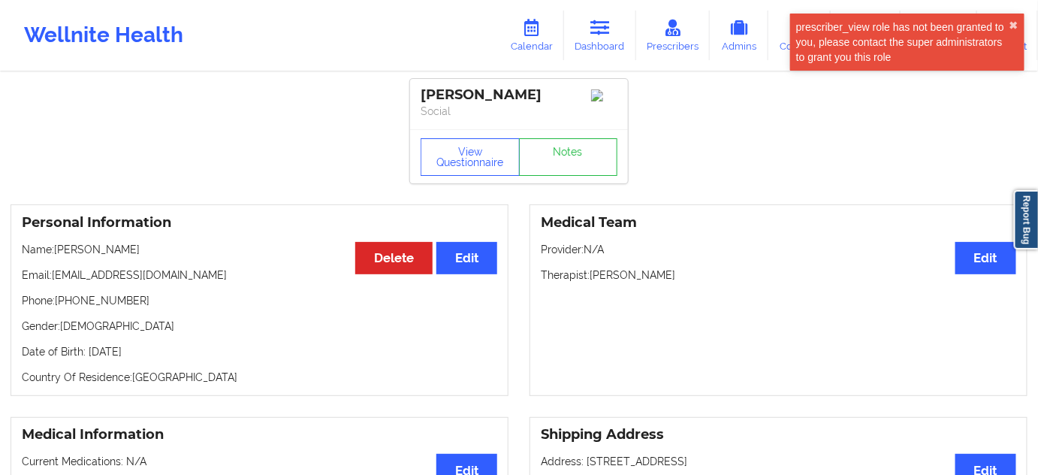
drag, startPoint x: 523, startPoint y: 102, endPoint x: 400, endPoint y: 98, distance: 122.5
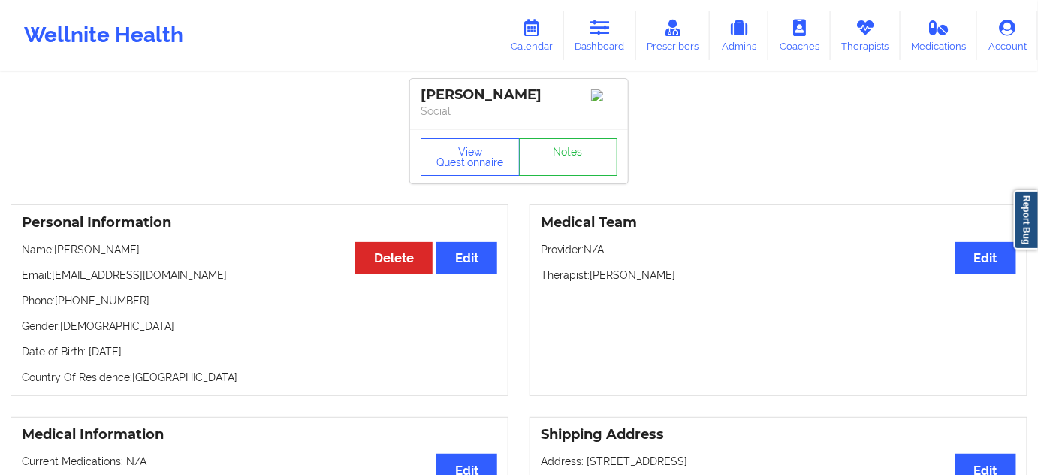
click at [505, 116] on p "Social" at bounding box center [519, 111] width 197 height 15
click at [509, 105] on p "Social" at bounding box center [519, 111] width 197 height 15
click at [511, 96] on div "[PERSON_NAME]" at bounding box center [519, 94] width 197 height 17
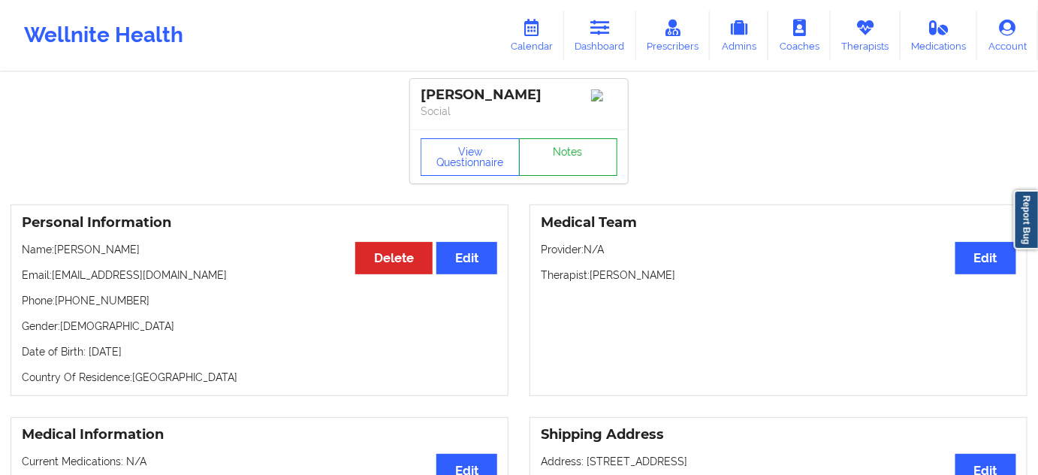
click at [557, 146] on link "Notes" at bounding box center [568, 157] width 99 height 38
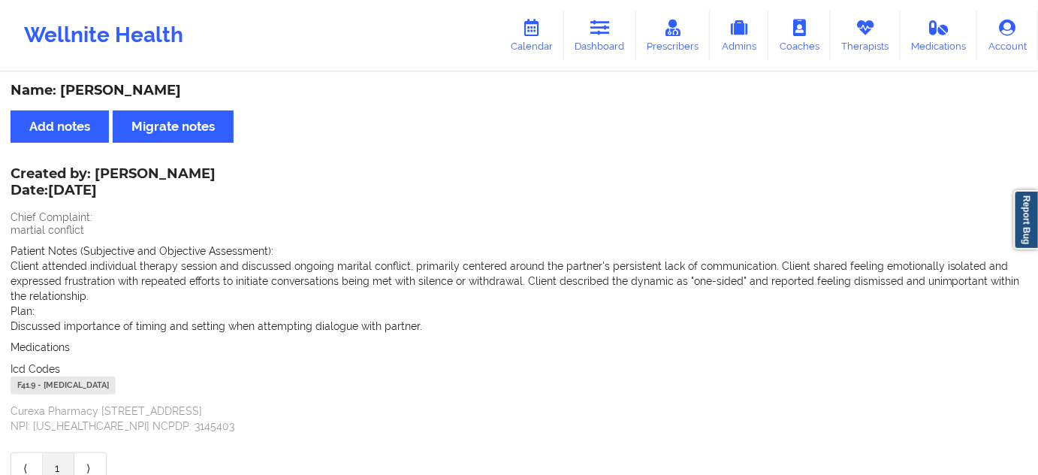
click at [22, 380] on div "F41.9 - [MEDICAL_DATA]" at bounding box center [63, 385] width 105 height 18
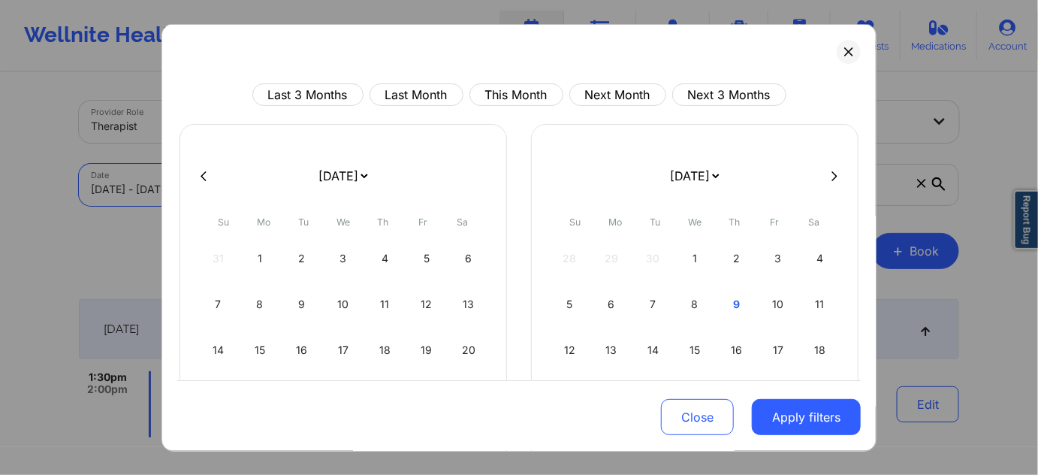
click at [350, 192] on body "Wellnite Health Calendar Dashboard Prescribers Admins Coaches Therapists Medica…" at bounding box center [519, 237] width 1038 height 475
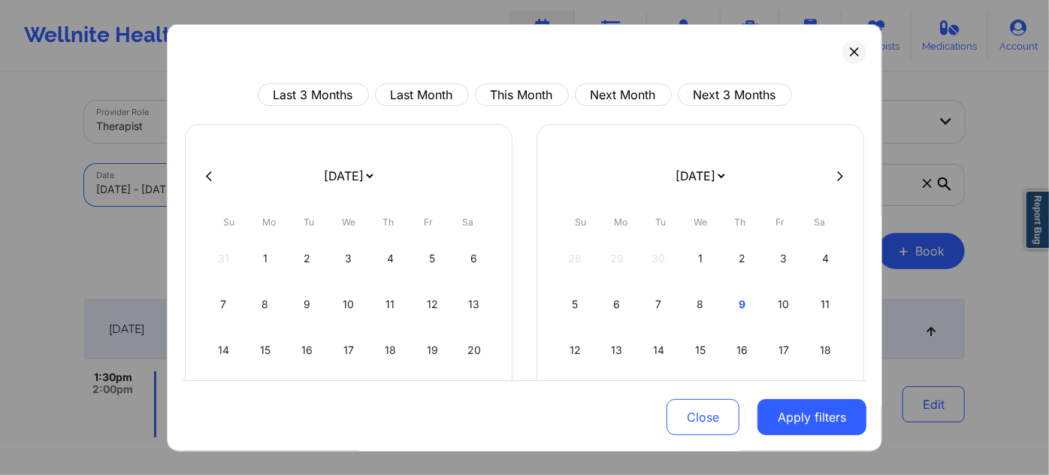
select select "2025-8"
select select "2025-9"
click at [659, 302] on div "7" at bounding box center [658, 304] width 38 height 42
select select "2025-9"
select select "2025-10"
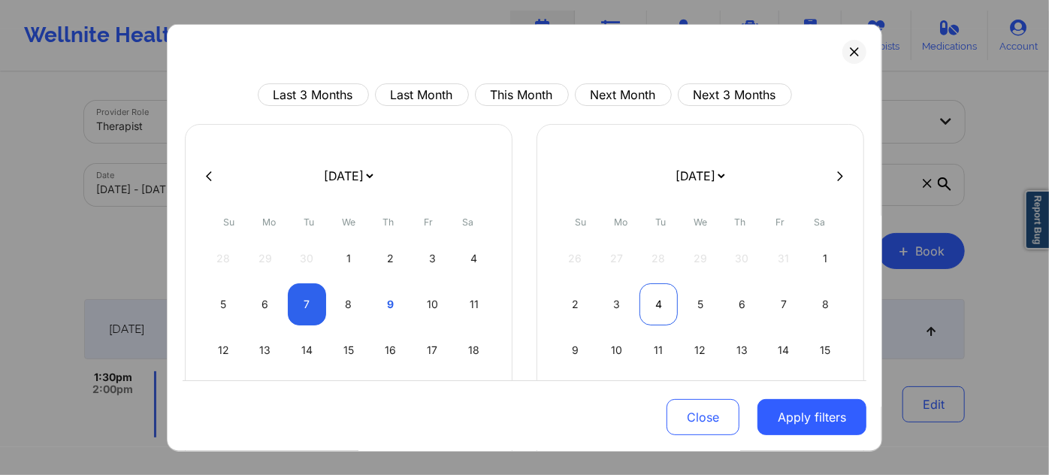
click at [665, 306] on div "4" at bounding box center [658, 304] width 38 height 42
select select "2025-9"
select select "2025-10"
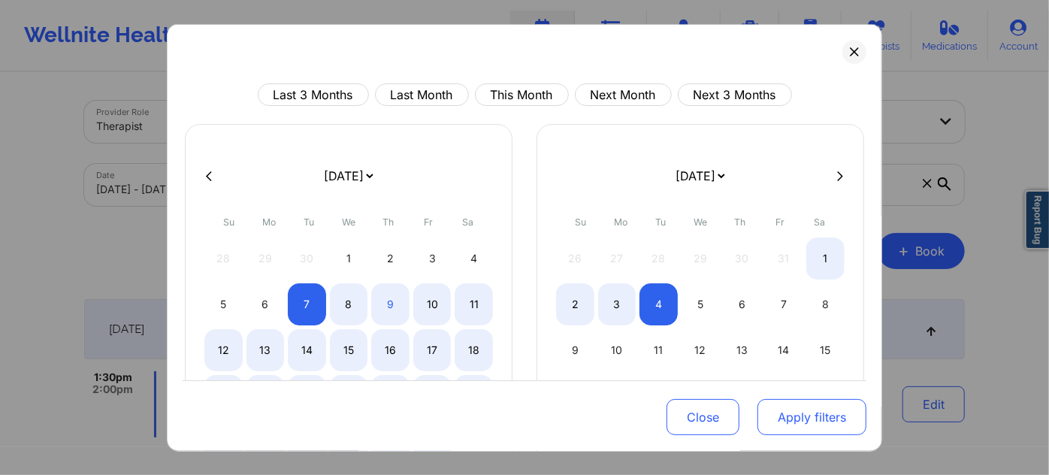
click at [847, 413] on button "Apply filters" at bounding box center [811, 417] width 109 height 36
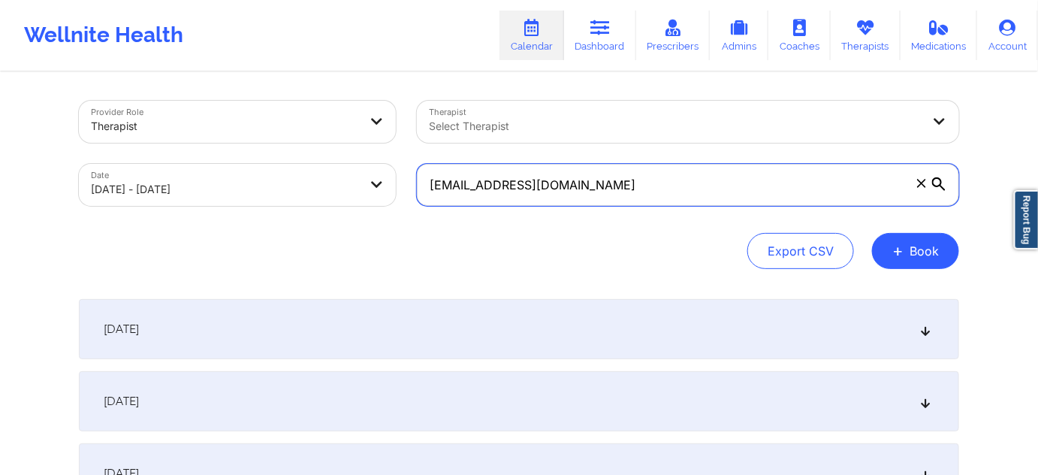
click at [657, 192] on input "cartershaniece217@gmail.com" at bounding box center [688, 185] width 542 height 42
paste input "dante.r.plush"
type input "dante.r.plush@gmail.com"
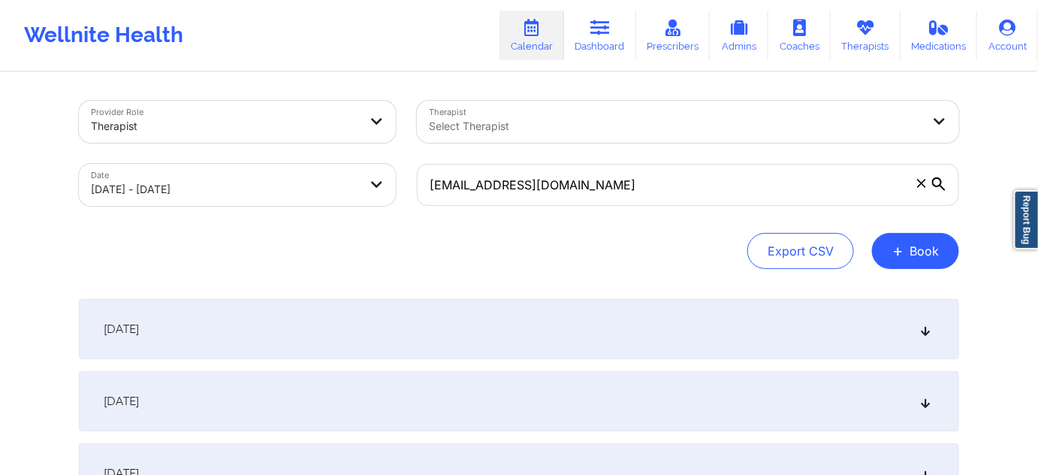
click at [275, 195] on body "Wellnite Health Calendar Dashboard Prescribers Admins Coaches Therapists Medica…" at bounding box center [519, 237] width 1038 height 475
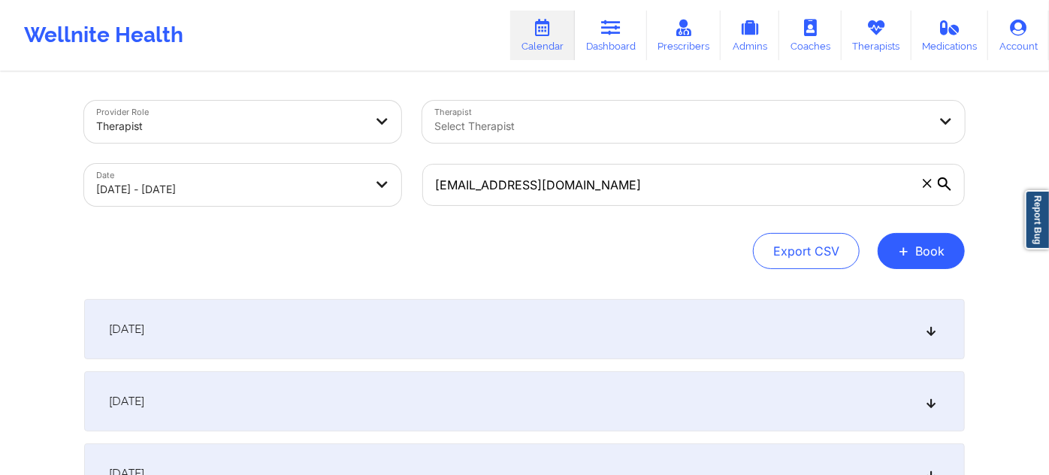
select select "2025-9"
select select "2025-10"
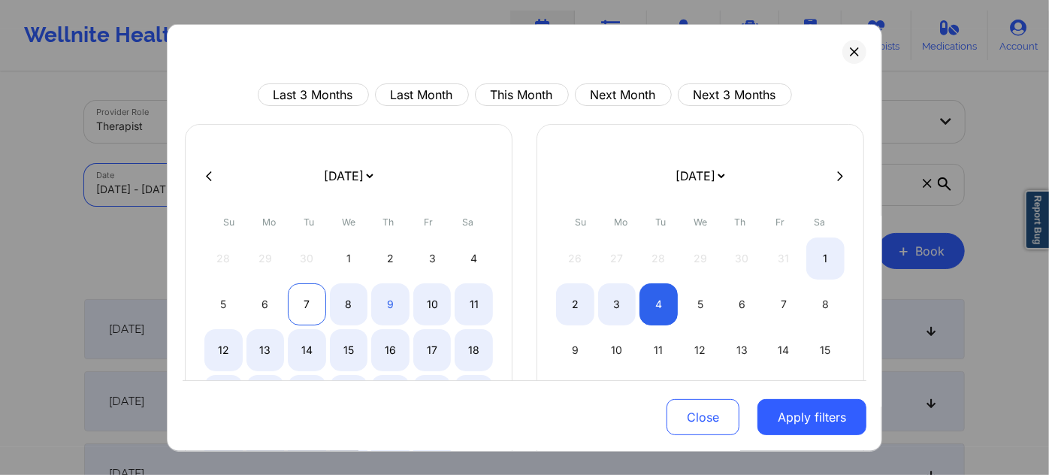
click at [301, 301] on div "7" at bounding box center [307, 304] width 38 height 42
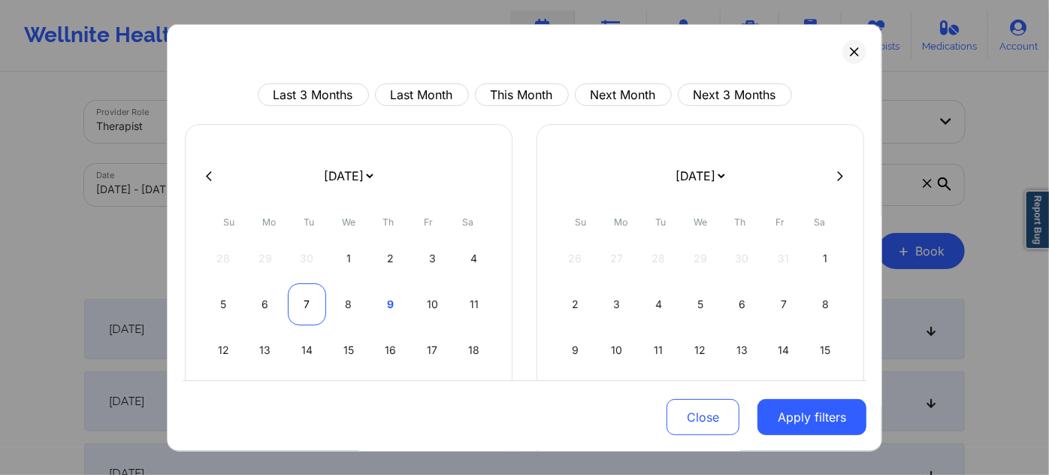
click at [301, 301] on div "7" at bounding box center [307, 304] width 38 height 42
select select "2025-9"
select select "2025-10"
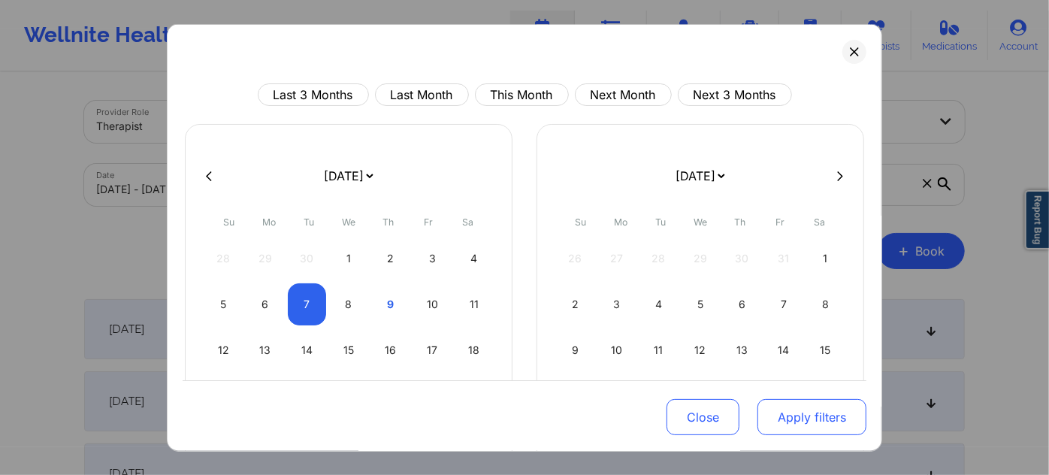
click at [799, 416] on button "Apply filters" at bounding box center [811, 417] width 109 height 36
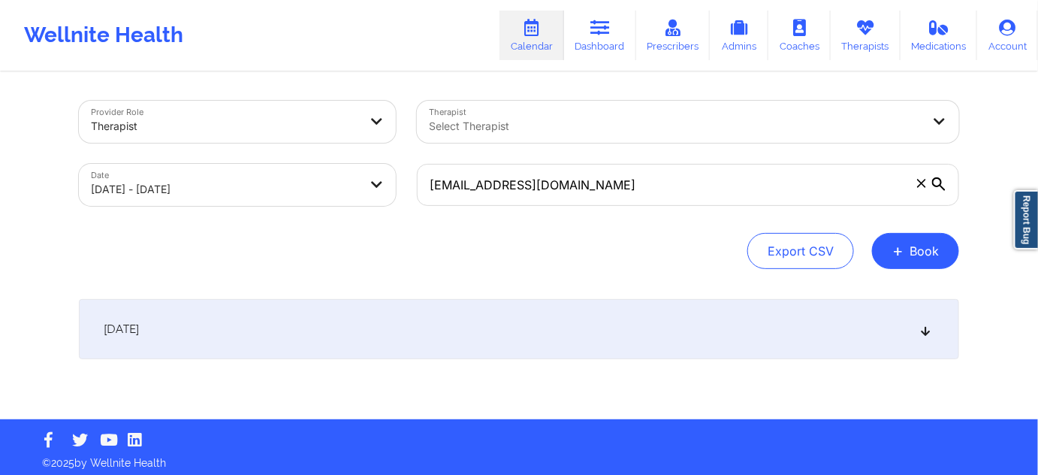
click at [415, 333] on div "October 7, 2025" at bounding box center [519, 329] width 880 height 60
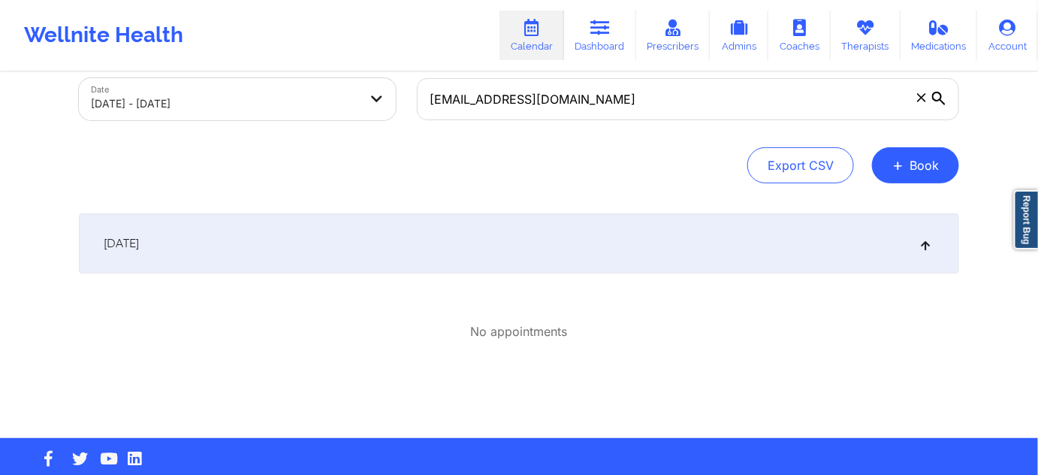
scroll to position [91, 0]
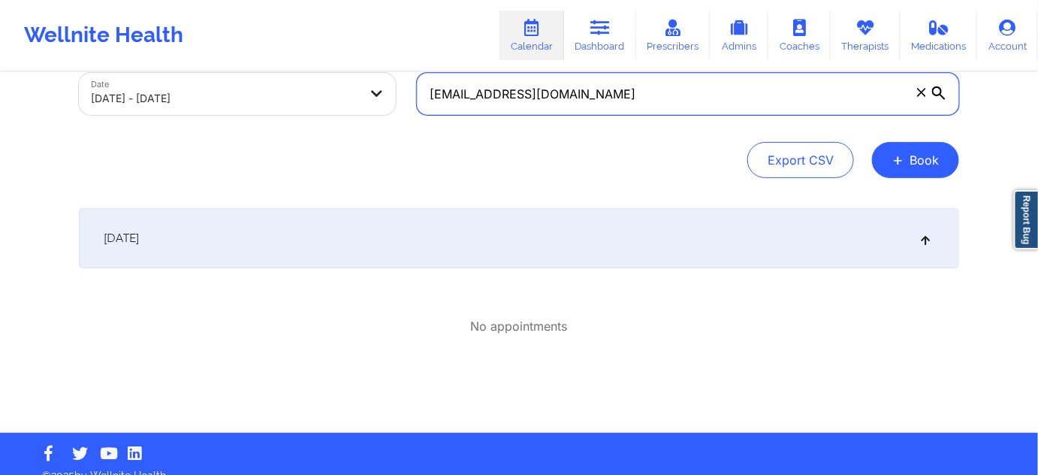
click at [607, 95] on input "dante.r.plush@gmail.com" at bounding box center [688, 94] width 542 height 42
paste input "evalpeterson"
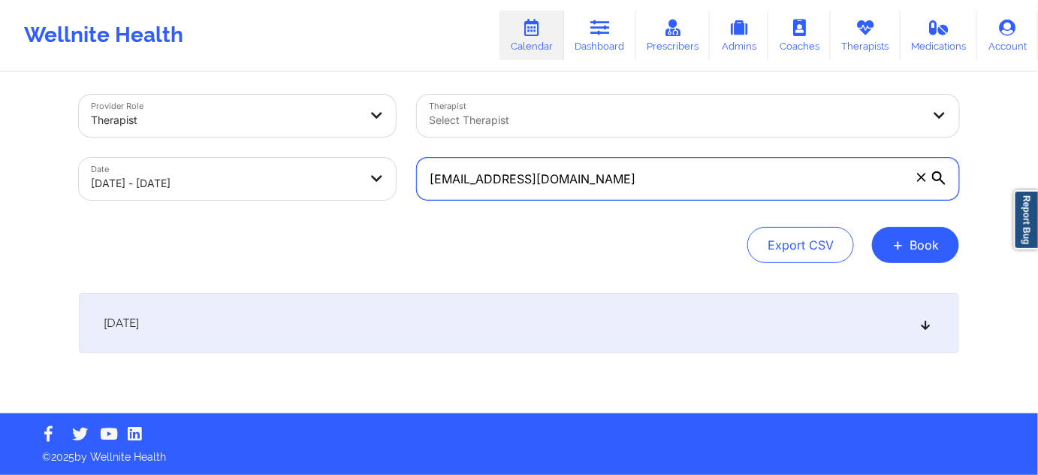
scroll to position [5, 0]
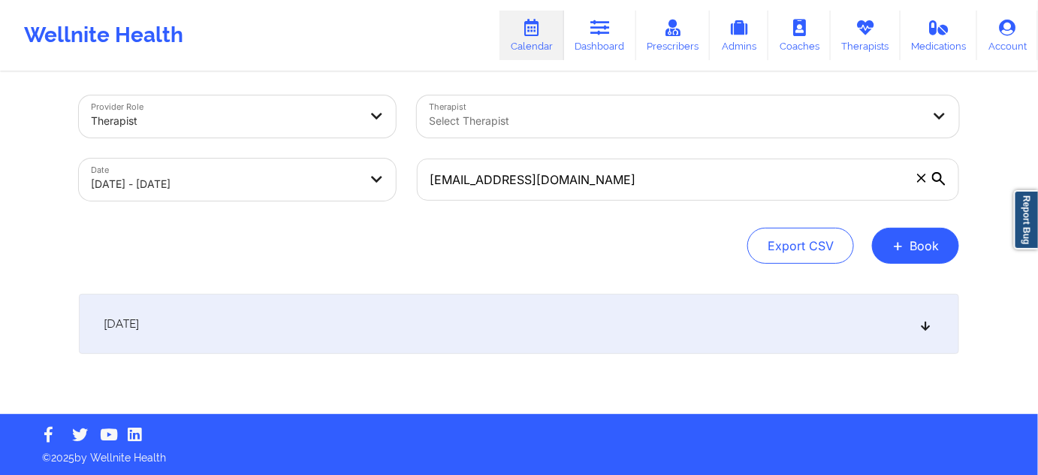
click at [540, 303] on div "October 7, 2025" at bounding box center [519, 324] width 880 height 60
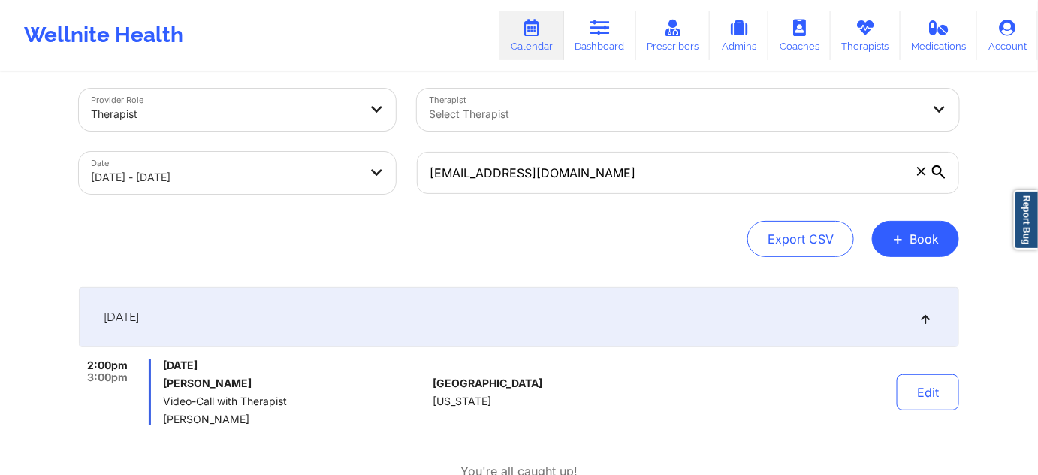
scroll to position [0, 0]
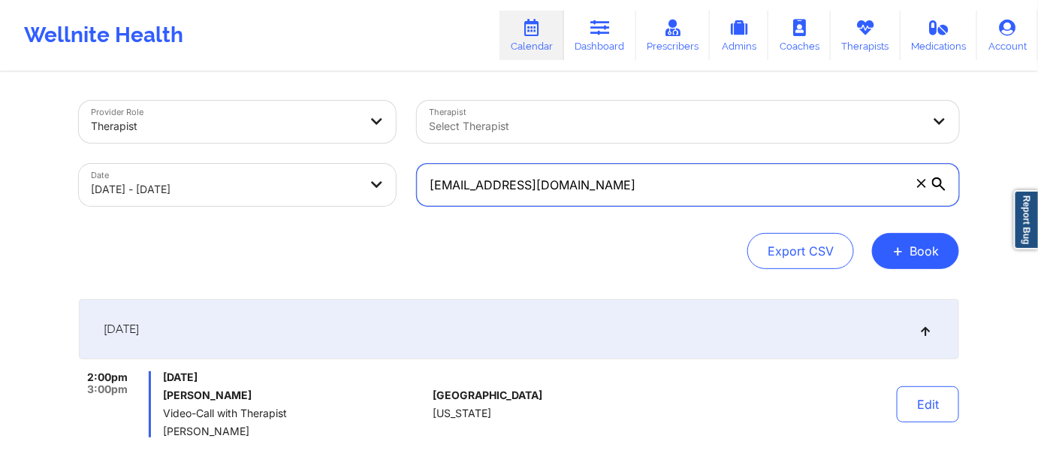
click at [747, 185] on input "devalpeterson@gmail.com" at bounding box center [688, 185] width 542 height 42
paste input "omeisy28"
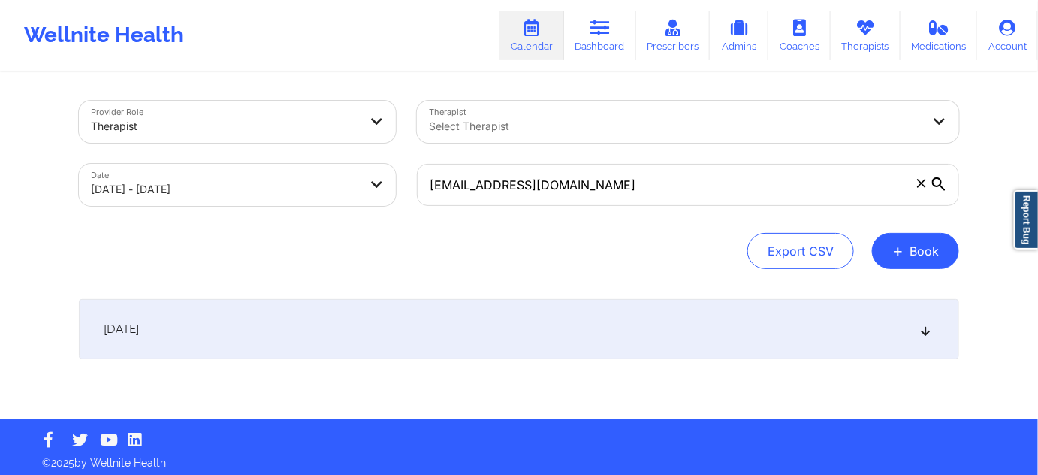
click at [527, 324] on div "October 7, 2025" at bounding box center [519, 329] width 880 height 60
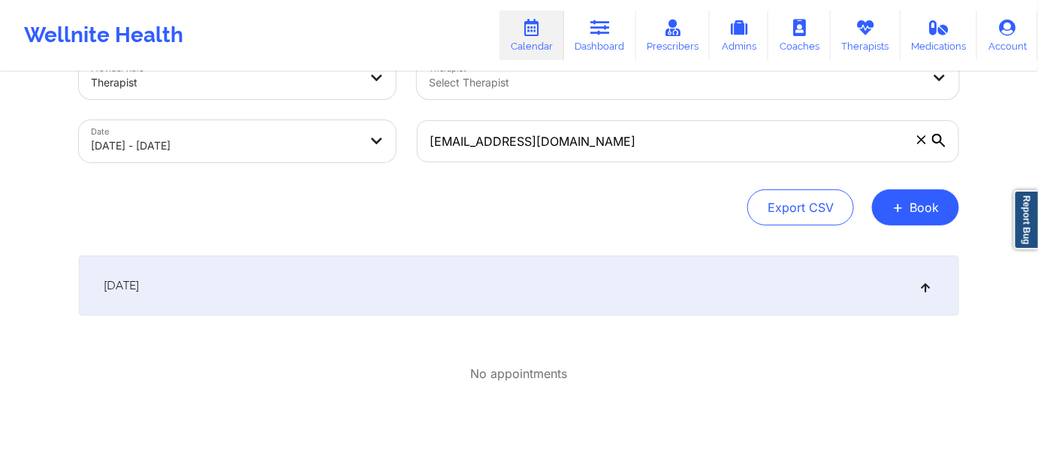
scroll to position [45, 0]
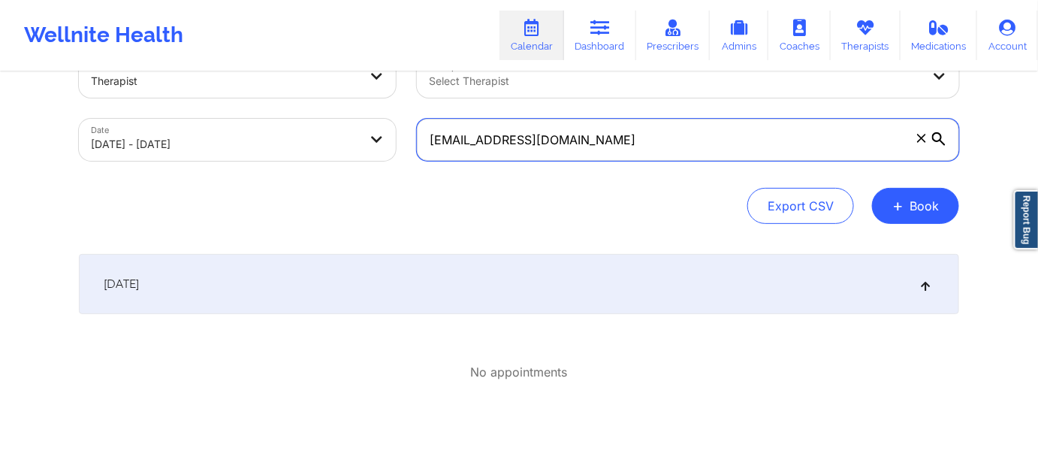
click at [665, 125] on input "domeisy28@gmail.com" at bounding box center [688, 140] width 542 height 42
paste input "yleyiaabram"
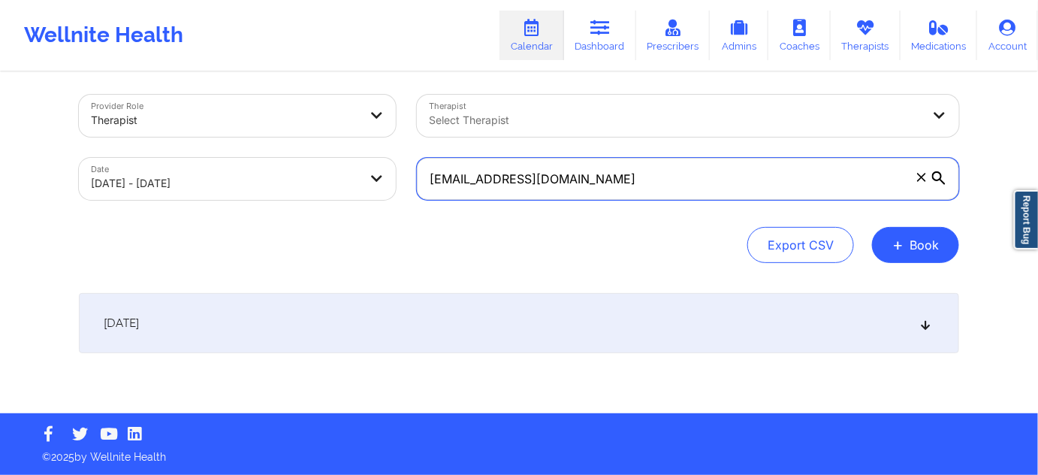
scroll to position [5, 0]
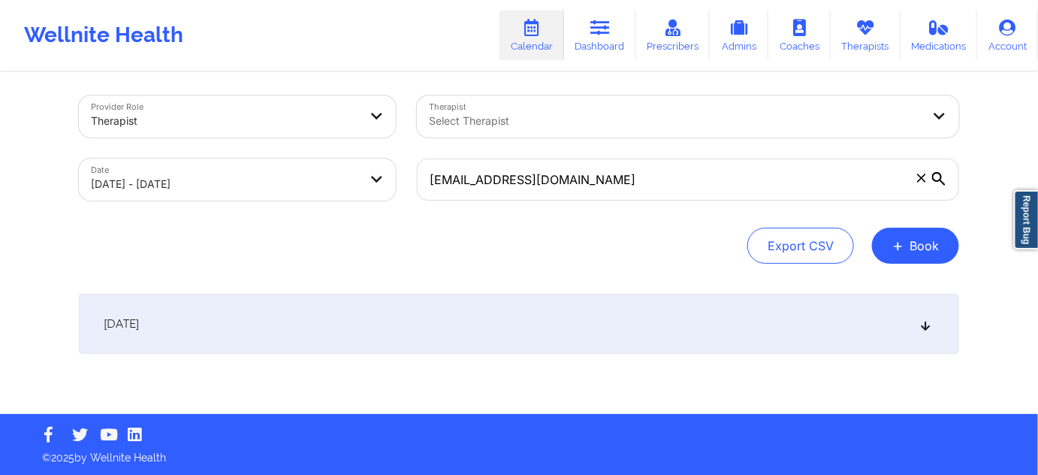
click at [572, 312] on div "October 7, 2025" at bounding box center [519, 324] width 880 height 60
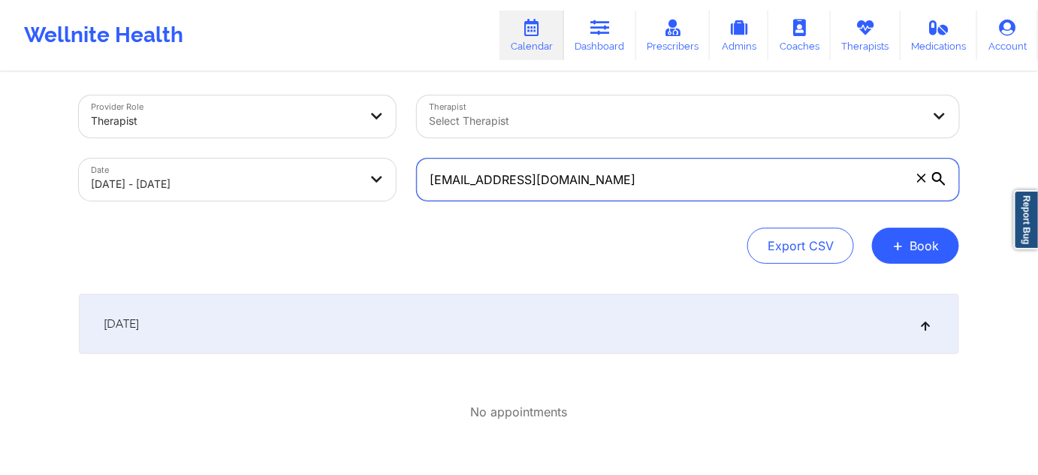
click at [707, 173] on input "dyleyiaabram@gmail.com" at bounding box center [688, 179] width 542 height 42
paste input "jackielovelife13@icloud"
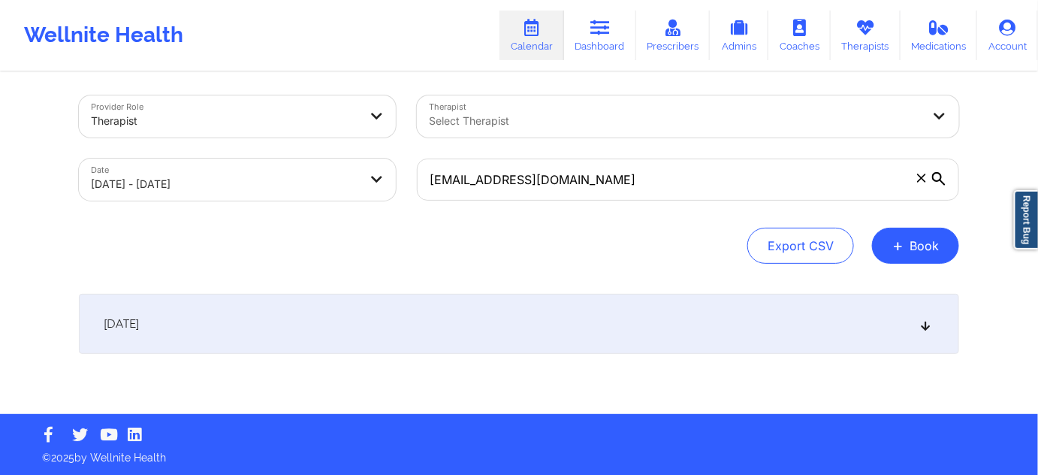
click at [596, 309] on div "October 7, 2025" at bounding box center [519, 324] width 880 height 60
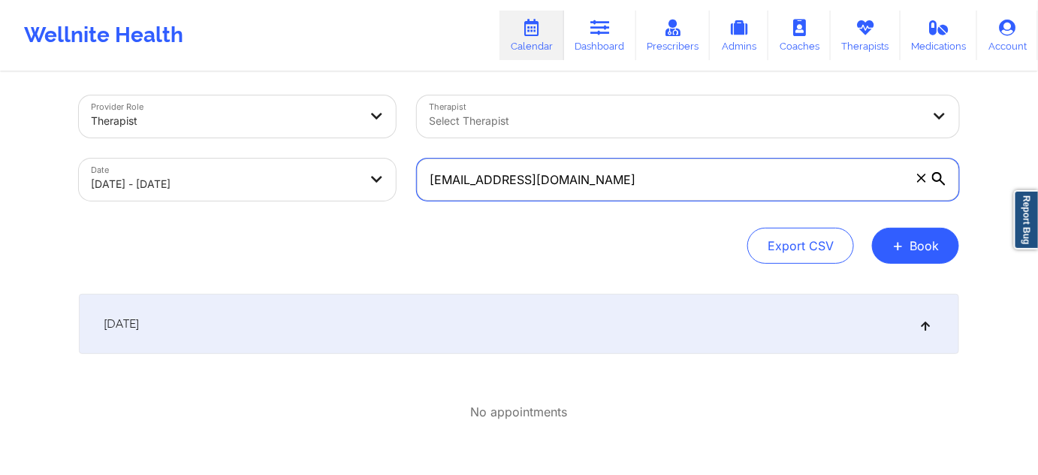
click at [650, 165] on input "jackielovelife13@icloud.com" at bounding box center [688, 179] width 542 height 42
paste input "olvera0538@gmail"
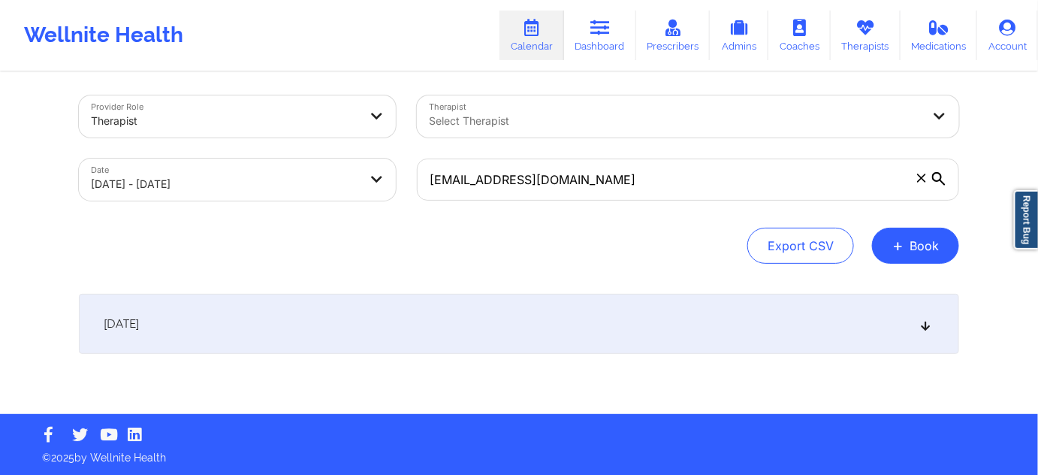
click at [640, 316] on div "October 7, 2025" at bounding box center [519, 324] width 880 height 60
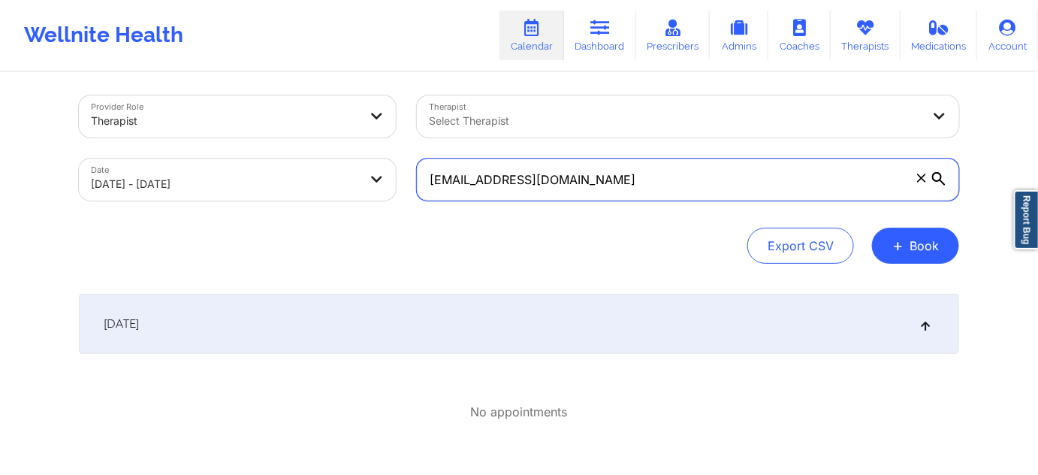
click at [635, 174] on input "jolvera0538@gmail.com" at bounding box center [688, 179] width 542 height 42
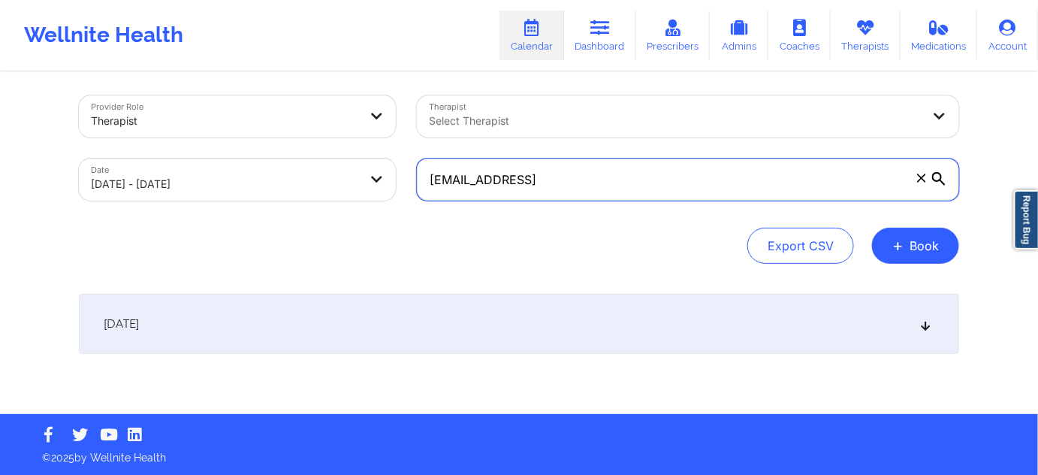
paste input "mdidia555@yahoo.com"
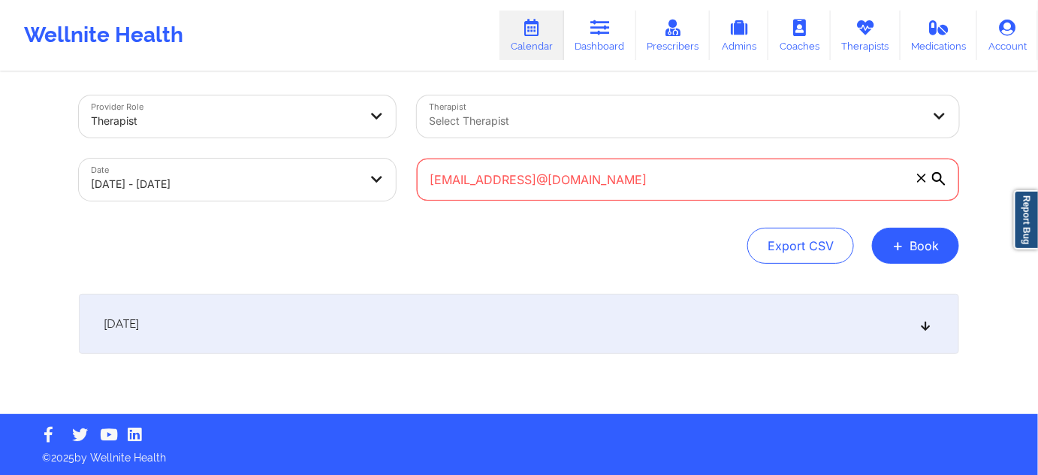
paste input "text"
click at [599, 320] on div "October 7, 2025" at bounding box center [519, 324] width 880 height 60
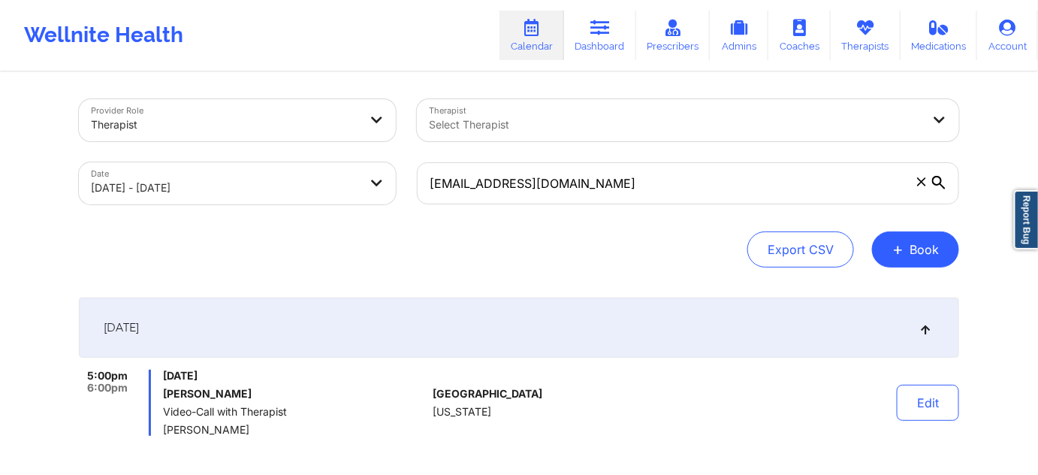
scroll to position [0, 0]
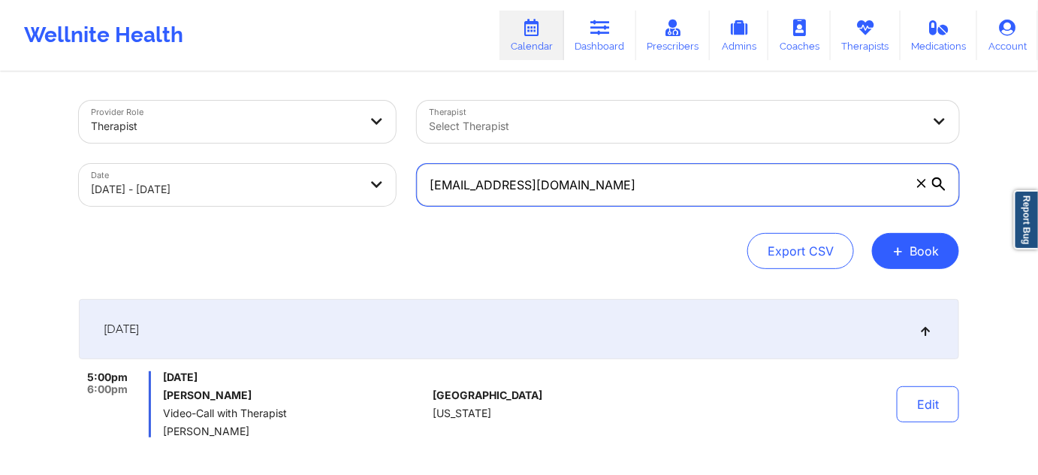
click at [654, 182] on input "mdidia555@yahoo.com" at bounding box center [688, 185] width 542 height 42
paste input "usicinfo305@gmail"
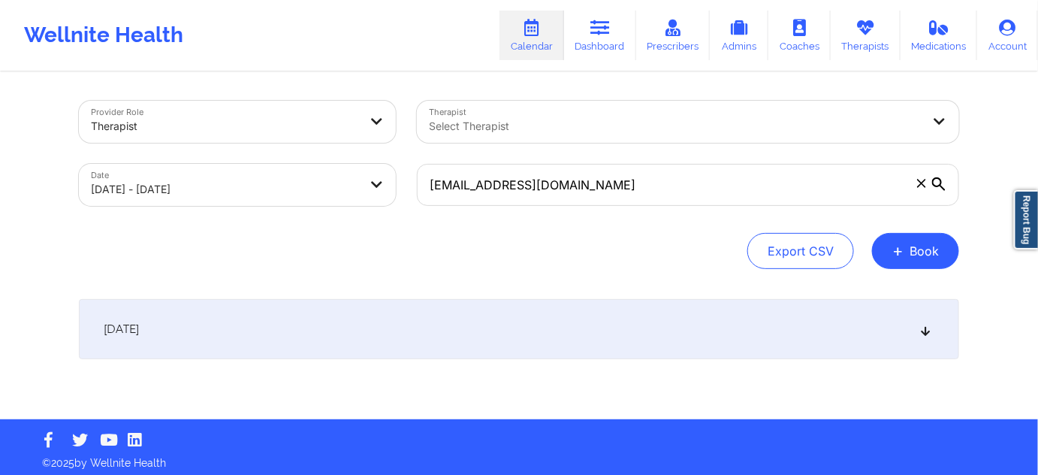
click at [526, 338] on div "October 7, 2025" at bounding box center [519, 329] width 880 height 60
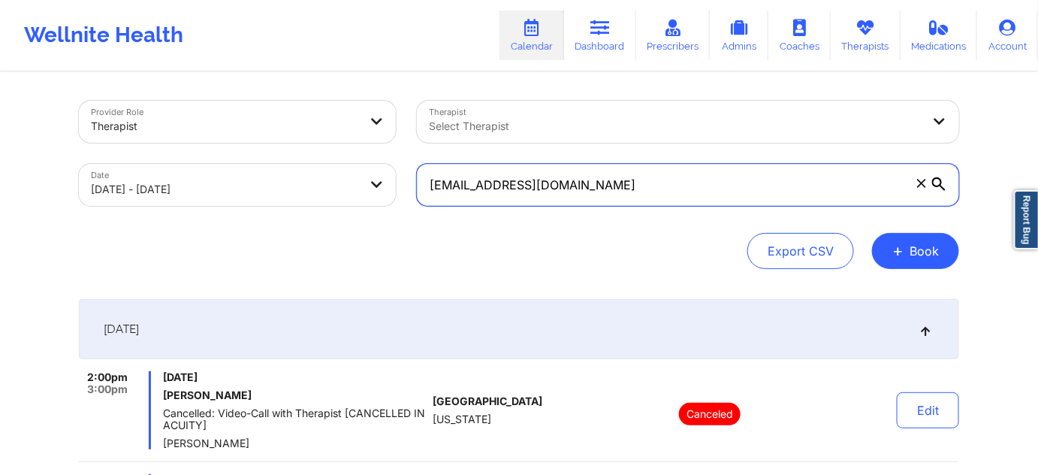
click at [676, 168] on input "musicinfo305@gmail.com" at bounding box center [688, 185] width 542 height 42
paste input "ryanmichael.nicholson8"
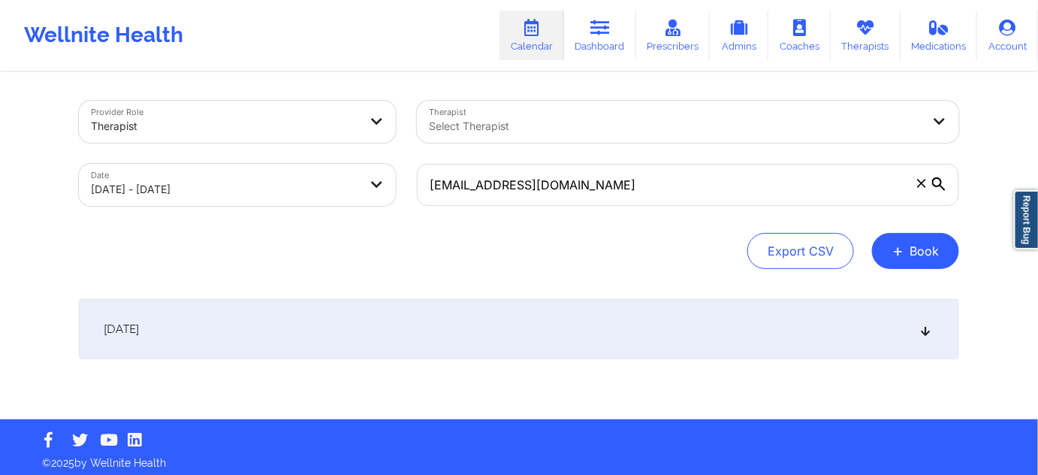
click at [632, 328] on div "October 7, 2025" at bounding box center [519, 329] width 880 height 60
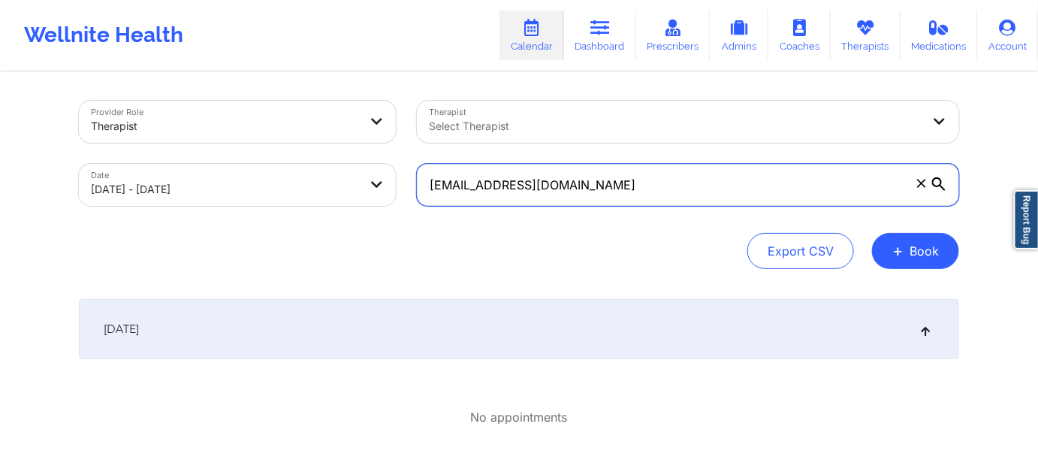
click at [686, 197] on input "[EMAIL_ADDRESS][DOMAIN_NAME]" at bounding box center [688, 185] width 542 height 42
paste input "shazen777@yahoo"
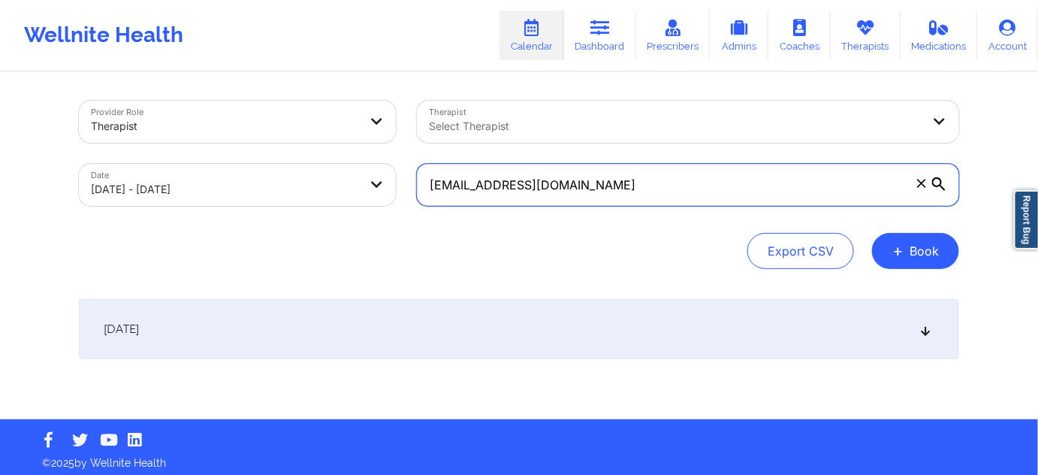
type input "shazen777@yahoo.com"
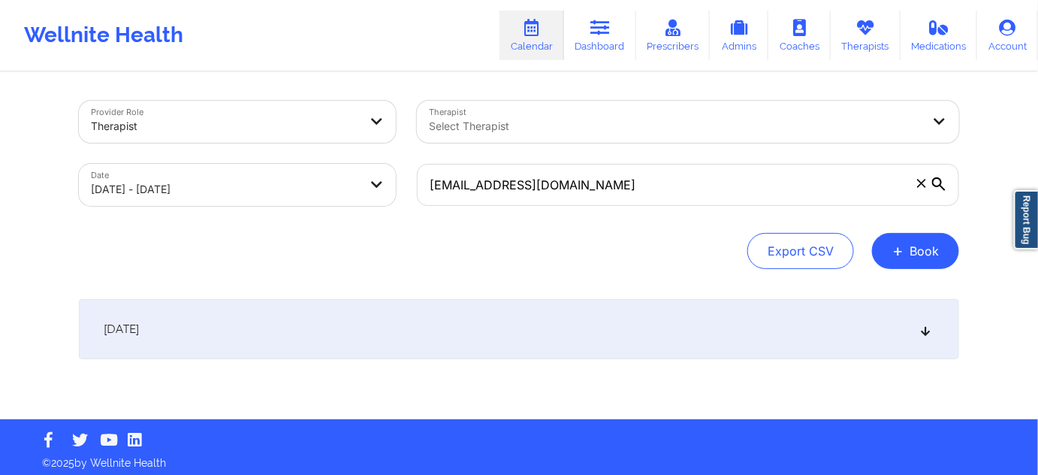
click at [641, 301] on div "October 7, 2025" at bounding box center [519, 329] width 880 height 60
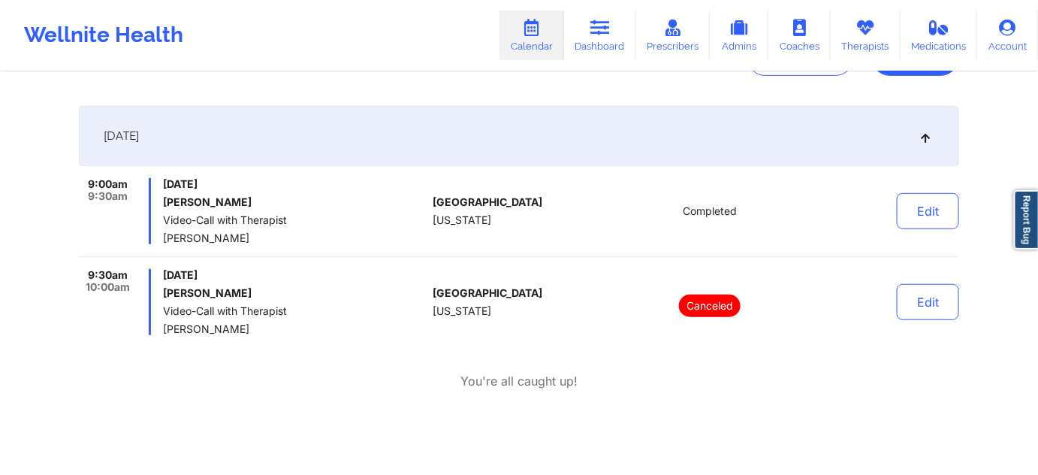
scroll to position [228, 0]
